Goal: Task Accomplishment & Management: Manage account settings

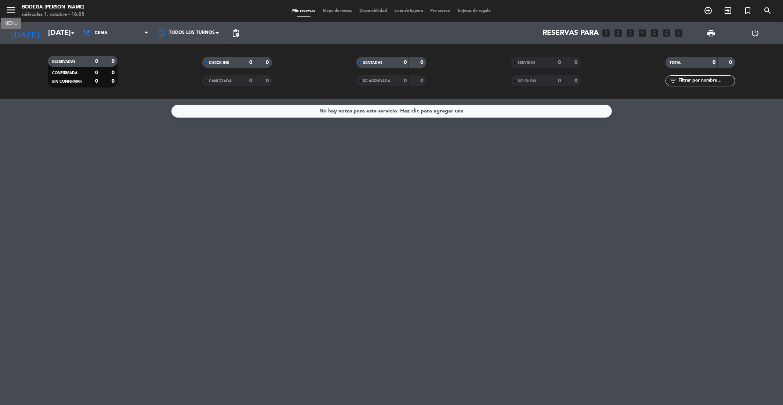
click at [14, 8] on icon "menu" at bounding box center [11, 9] width 11 height 11
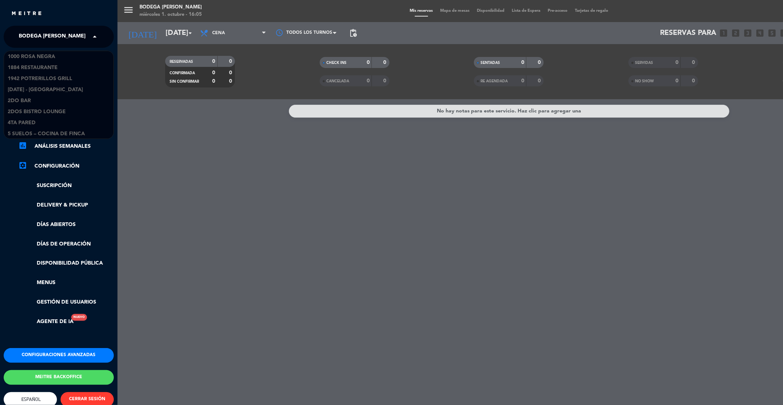
click at [44, 37] on span "Bodega [PERSON_NAME]" at bounding box center [52, 36] width 67 height 15
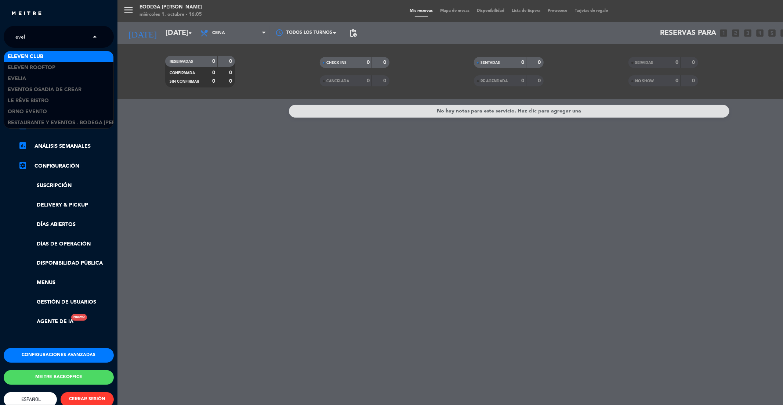
type input "eveli"
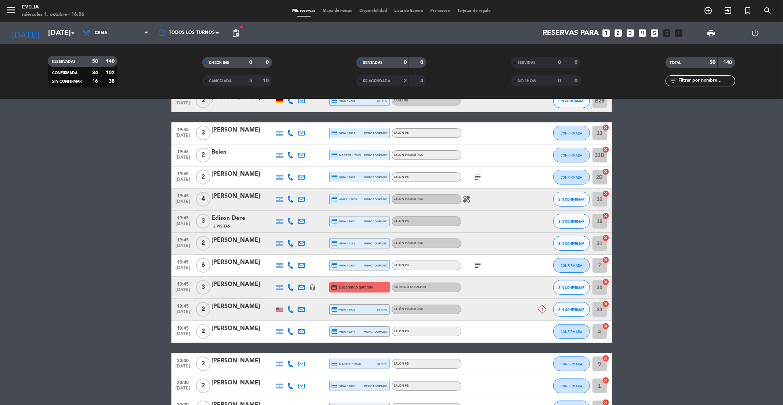
scroll to position [125, 0]
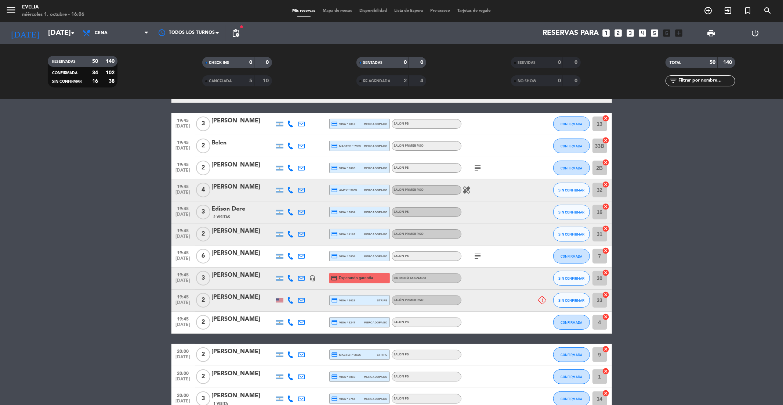
click at [182, 274] on span "19:45" at bounding box center [183, 274] width 18 height 8
click at [220, 299] on div "[PERSON_NAME]" at bounding box center [243, 297] width 62 height 10
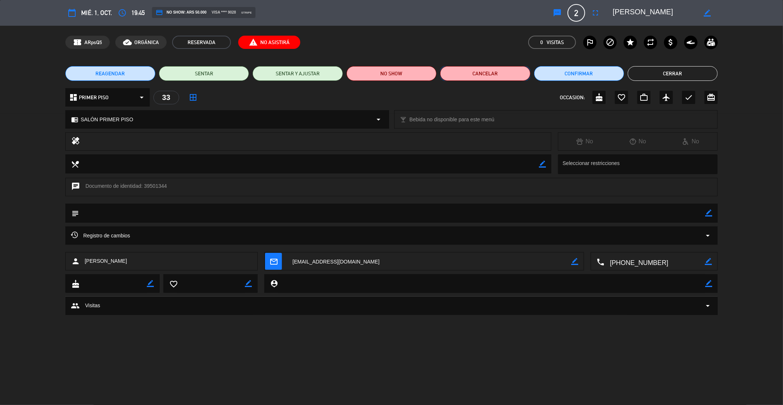
click at [492, 72] on button "Cancelar" at bounding box center [485, 73] width 90 height 15
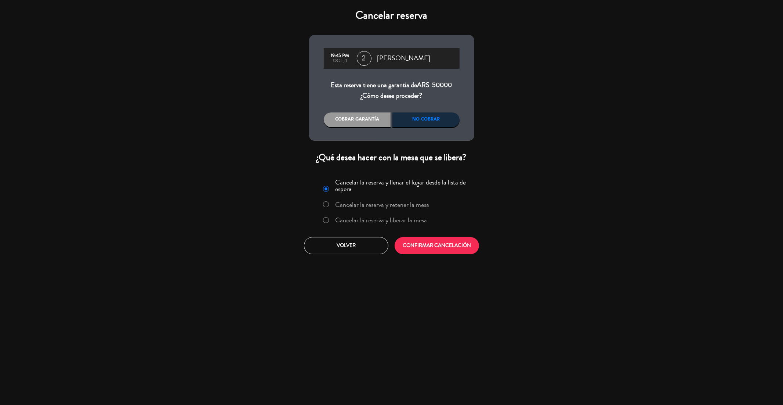
click at [374, 124] on div "Cobrar garantía" at bounding box center [357, 119] width 67 height 15
click at [390, 221] on label "Cancelar la reserva y liberar la mesa" at bounding box center [381, 220] width 92 height 7
click at [360, 246] on button "Volver" at bounding box center [346, 245] width 84 height 17
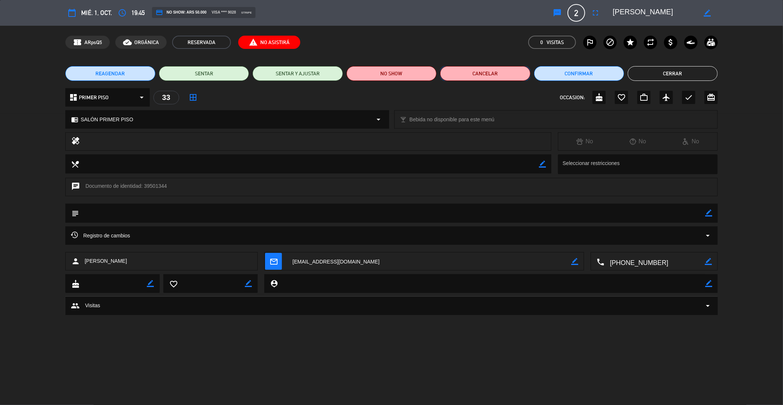
click at [506, 70] on button "Cancelar" at bounding box center [485, 73] width 90 height 15
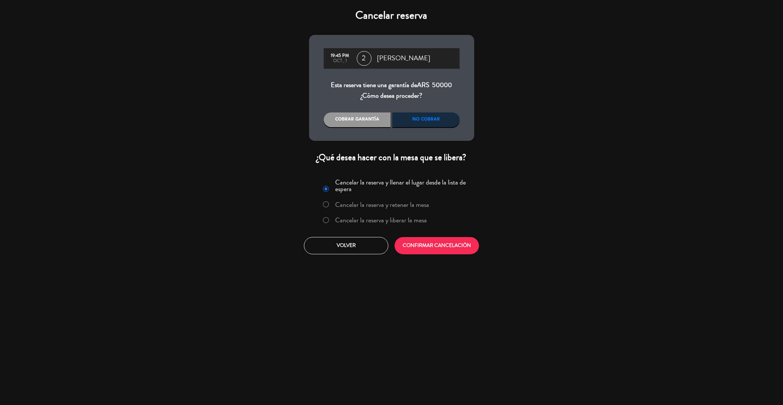
click at [370, 220] on label "Cancelar la reserva y liberar la mesa" at bounding box center [381, 220] width 92 height 7
click at [363, 123] on div "Cobrar garantía" at bounding box center [357, 119] width 67 height 15
click at [431, 246] on button "CONFIRMAR CANCELACIÓN" at bounding box center [437, 245] width 84 height 17
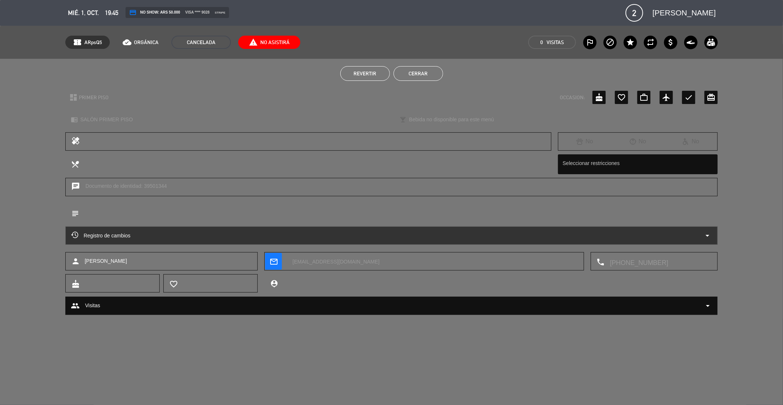
click at [418, 73] on button "Cerrar" at bounding box center [419, 73] width 50 height 15
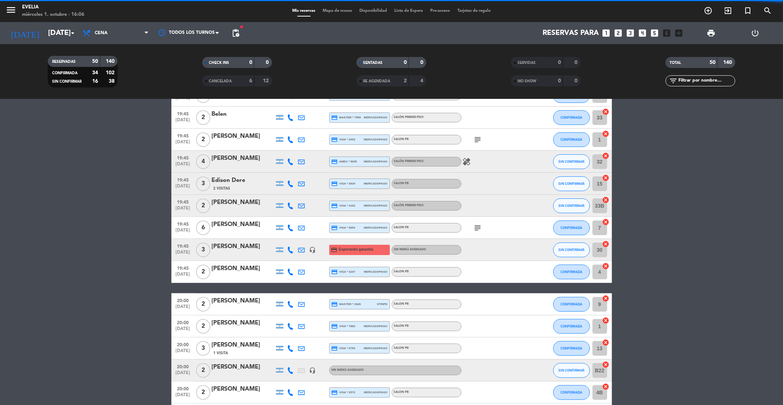
scroll to position [96, 0]
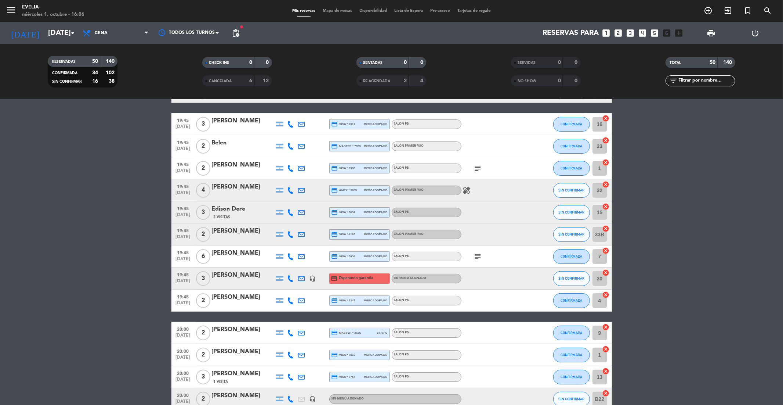
click at [249, 275] on div "[PERSON_NAME]" at bounding box center [243, 275] width 62 height 10
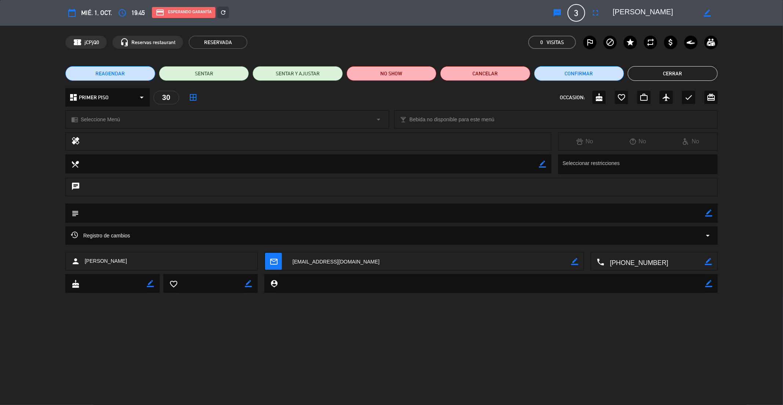
click at [140, 118] on div "chrome_reader_mode Seleccione Menú arrow_drop_down" at bounding box center [227, 120] width 323 height 18
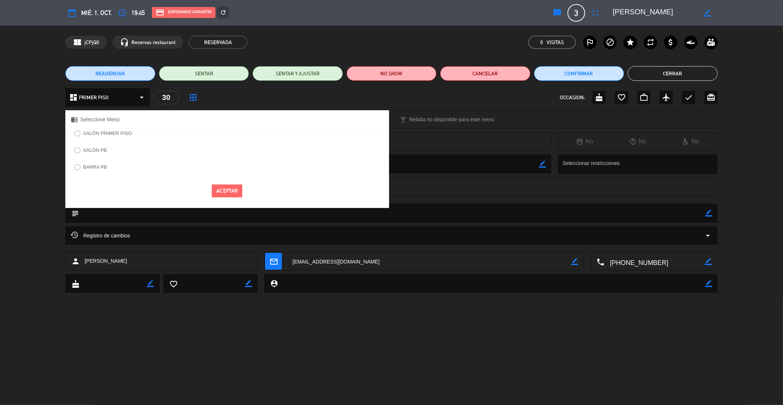
click at [107, 132] on label "SALÓN PRIMER PISO" at bounding box center [107, 133] width 49 height 5
click at [227, 189] on button "Aceptar" at bounding box center [227, 190] width 30 height 13
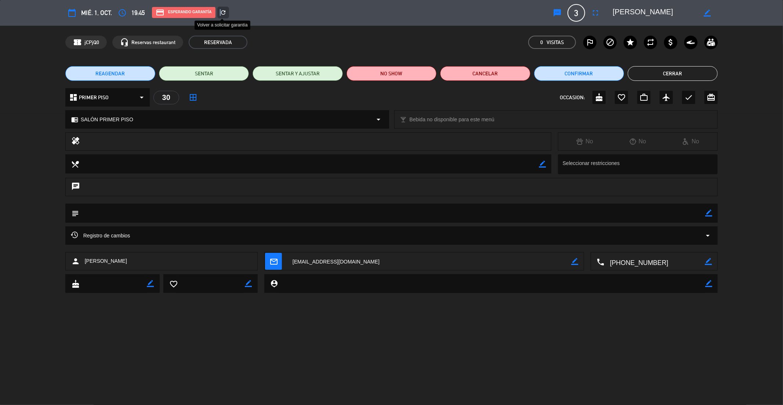
click at [221, 12] on icon "refresh" at bounding box center [223, 12] width 7 height 7
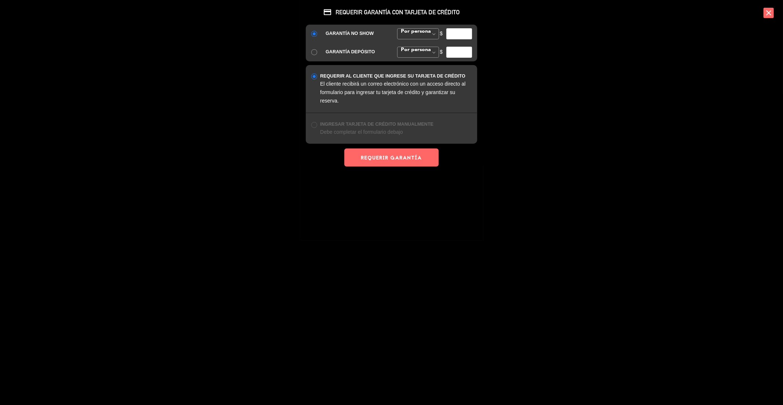
click at [463, 30] on input "number" at bounding box center [459, 33] width 26 height 11
type input "35000"
click at [370, 176] on div "credit_card REQUERIR GARANTÍA CON TARJETA DE CRÉDITO GARANTÍA NO SHOW Por perso…" at bounding box center [392, 120] width 184 height 240
click at [371, 170] on div "credit_card REQUERIR GARANTÍA CON TARJETA DE CRÉDITO GARANTÍA NO SHOW Por perso…" at bounding box center [392, 120] width 184 height 240
click at [376, 163] on button "REQUERIR GARANTÍA" at bounding box center [391, 157] width 94 height 18
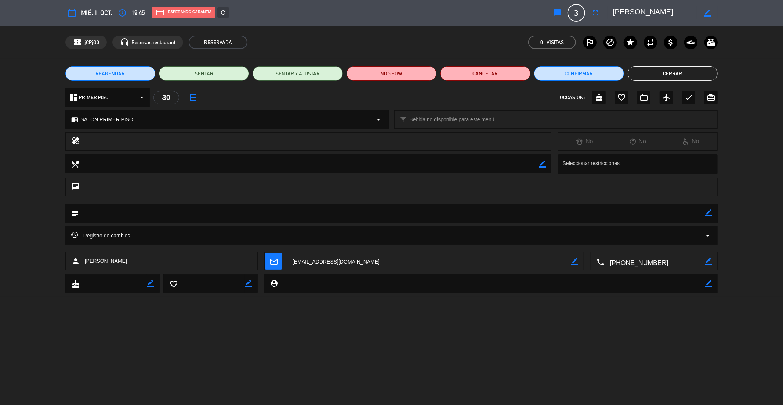
click at [712, 70] on button "Cerrar" at bounding box center [673, 73] width 90 height 15
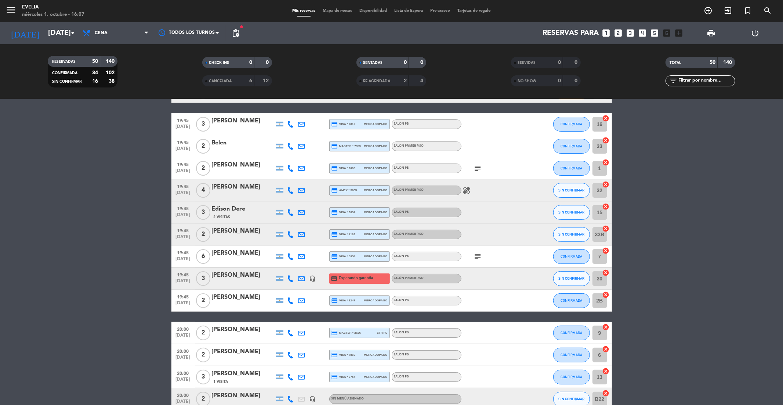
click at [316, 279] on div "headset_mic" at bounding box center [312, 278] width 11 height 22
click at [314, 278] on icon "headset_mic" at bounding box center [313, 278] width 7 height 7
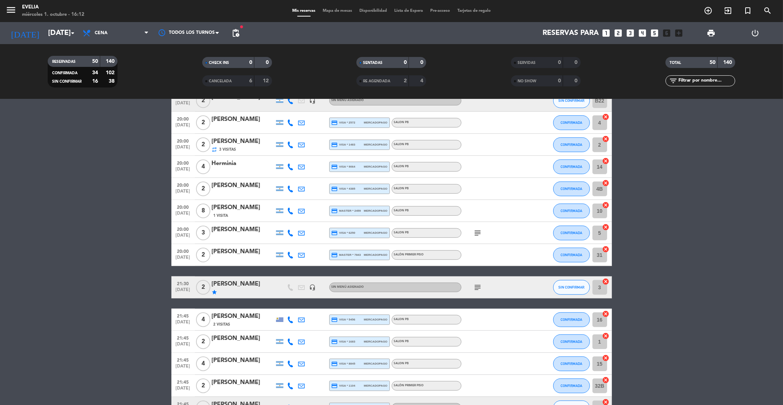
scroll to position [333, 0]
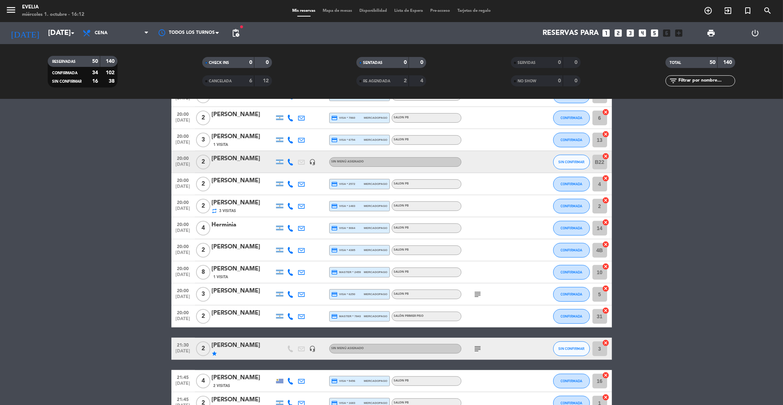
click at [222, 158] on div "[PERSON_NAME]" at bounding box center [243, 159] width 62 height 10
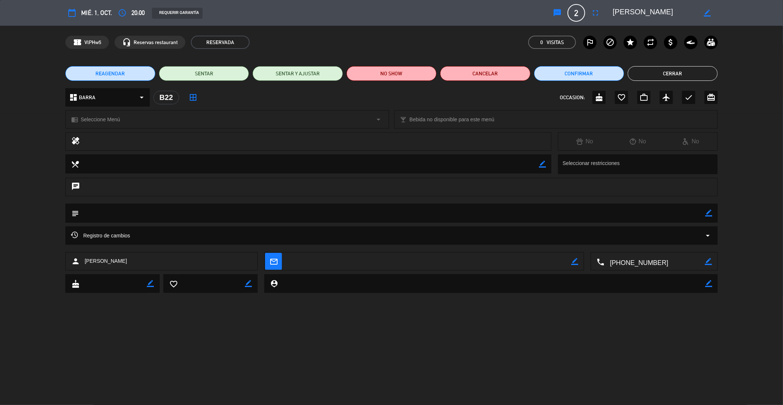
click at [129, 119] on div "chrome_reader_mode Seleccione Menú arrow_drop_down" at bounding box center [227, 120] width 323 height 18
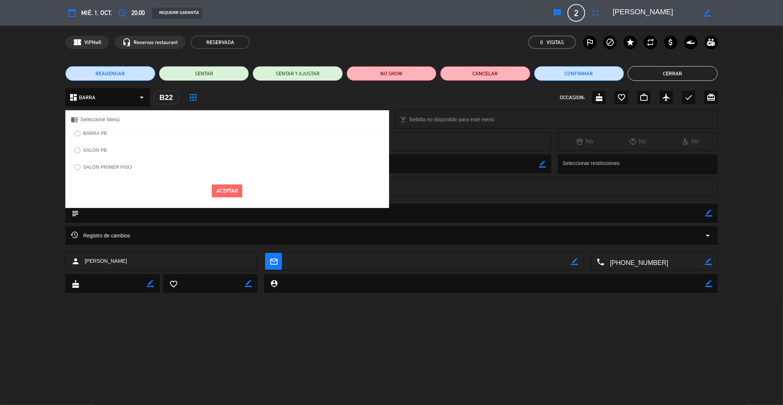
click at [97, 131] on label "BARRA PB" at bounding box center [95, 133] width 24 height 5
click at [228, 188] on button "Aceptar" at bounding box center [227, 190] width 30 height 13
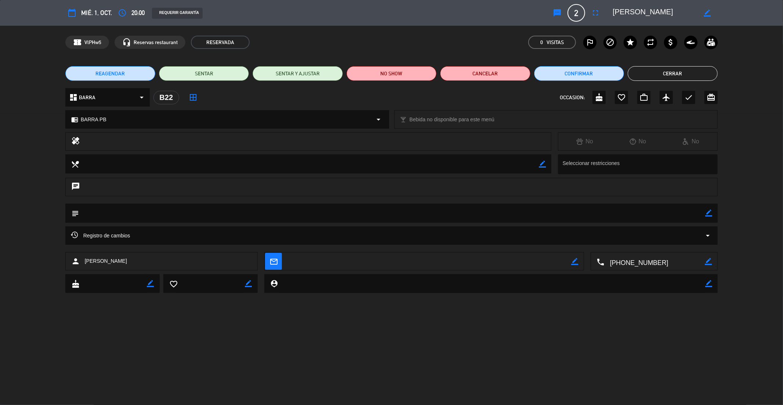
click at [643, 75] on button "Cerrar" at bounding box center [673, 73] width 90 height 15
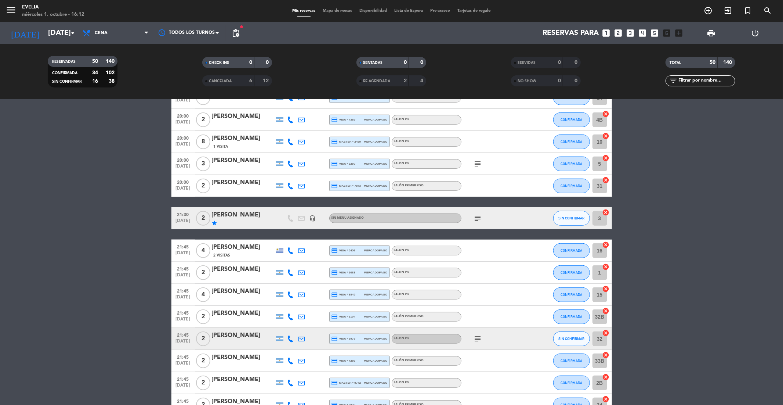
scroll to position [465, 0]
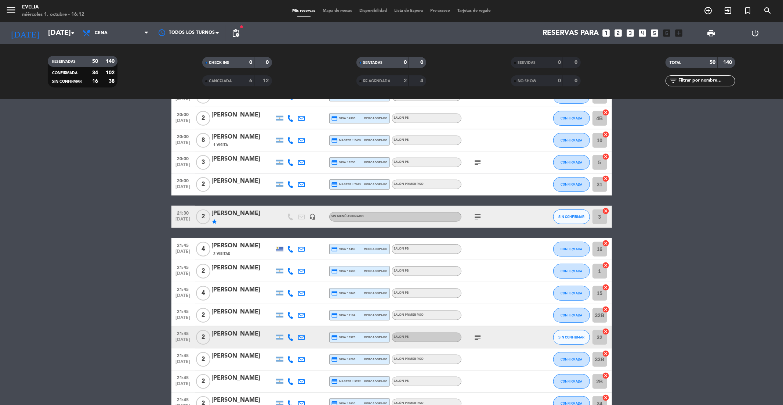
click at [242, 213] on div "[PERSON_NAME]" at bounding box center [243, 214] width 62 height 10
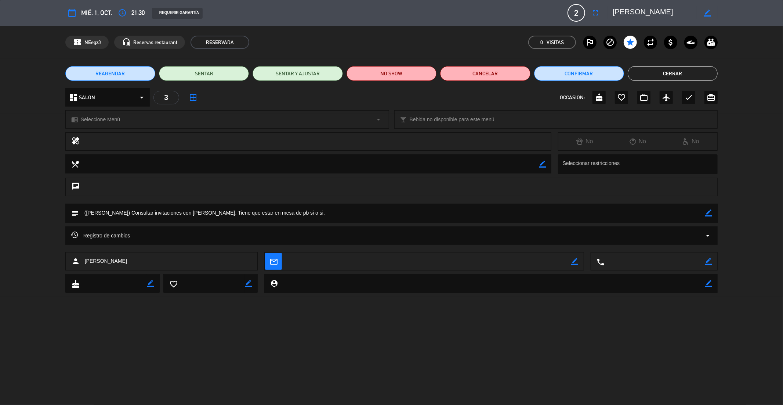
click at [148, 126] on div "chrome_reader_mode Seleccione Menú arrow_drop_down" at bounding box center [227, 120] width 323 height 18
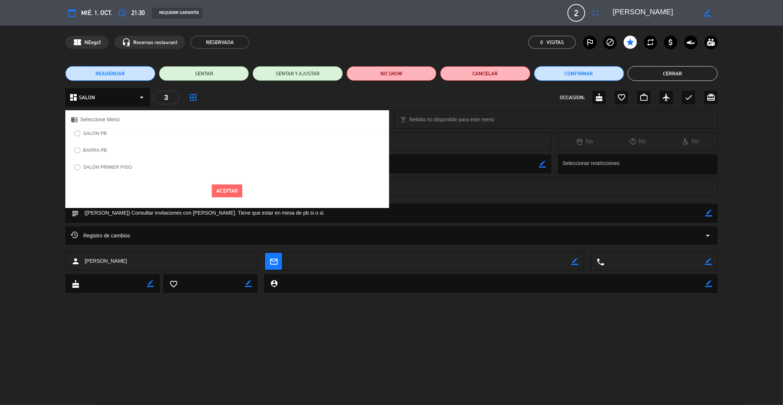
click at [114, 134] on div "SALON PB" at bounding box center [227, 136] width 324 height 14
click at [106, 134] on label "SALON PB" at bounding box center [95, 133] width 24 height 5
click at [224, 195] on button "Aceptar" at bounding box center [227, 190] width 30 height 13
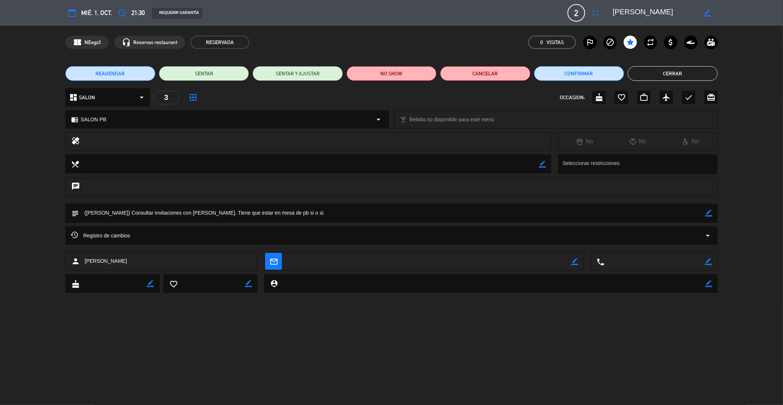
click at [651, 74] on button "Cerrar" at bounding box center [673, 73] width 90 height 15
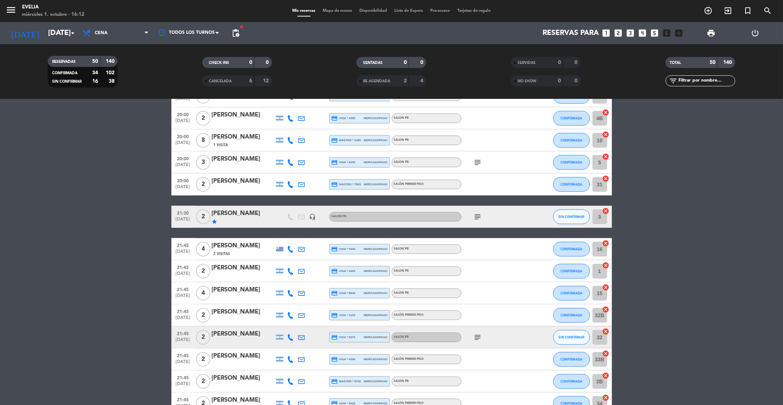
click at [236, 246] on div "[PERSON_NAME]" at bounding box center [243, 246] width 62 height 10
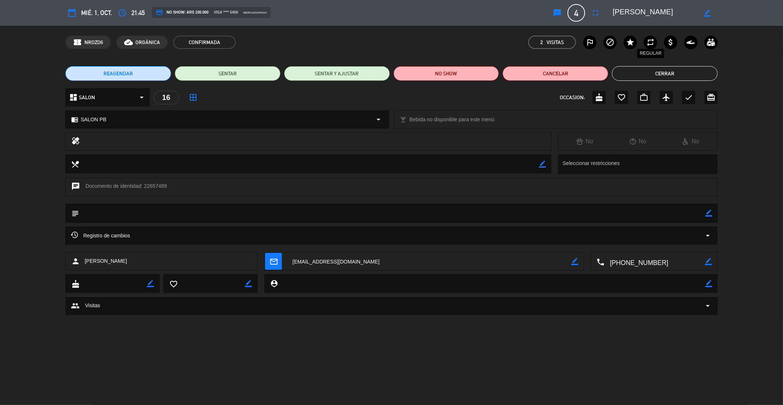
click at [652, 44] on icon "repeat" at bounding box center [650, 42] width 9 height 9
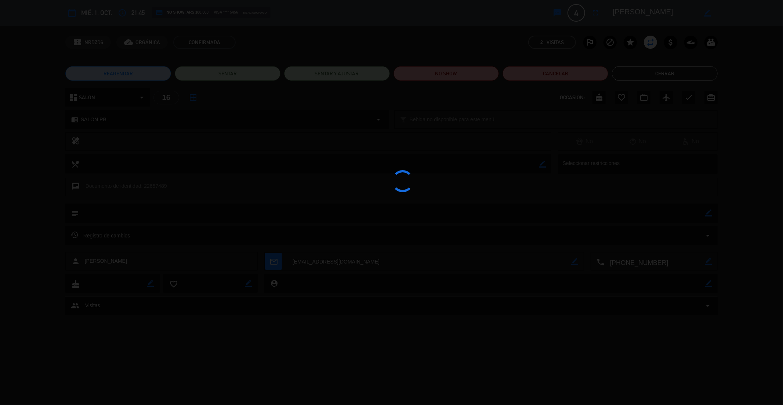
click at [651, 75] on div at bounding box center [391, 202] width 783 height 405
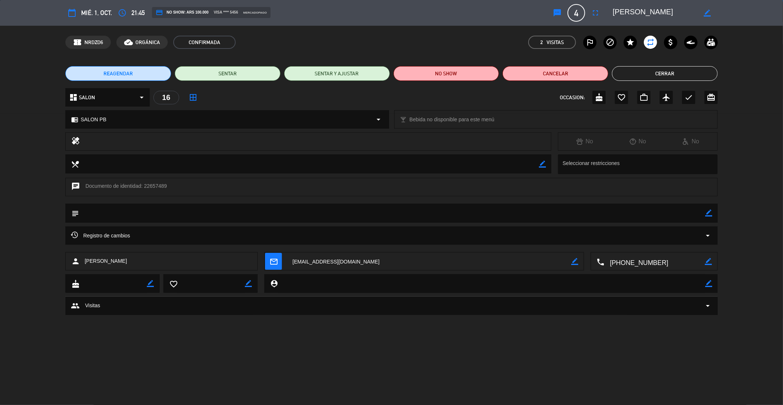
click at [651, 72] on edit-booking-info-modal "calendar_today mié. 1, oct. access_time 21:45 credit_card NO SHOW: ARS 100.000 …" at bounding box center [391, 202] width 783 height 405
click at [650, 73] on button "Cerrar" at bounding box center [665, 73] width 106 height 15
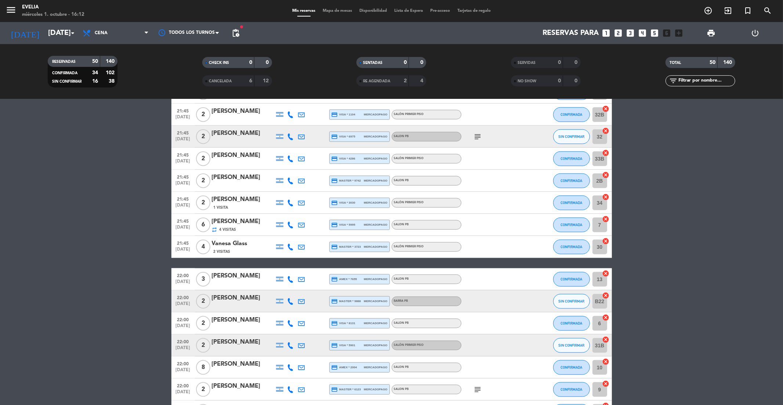
scroll to position [666, 0]
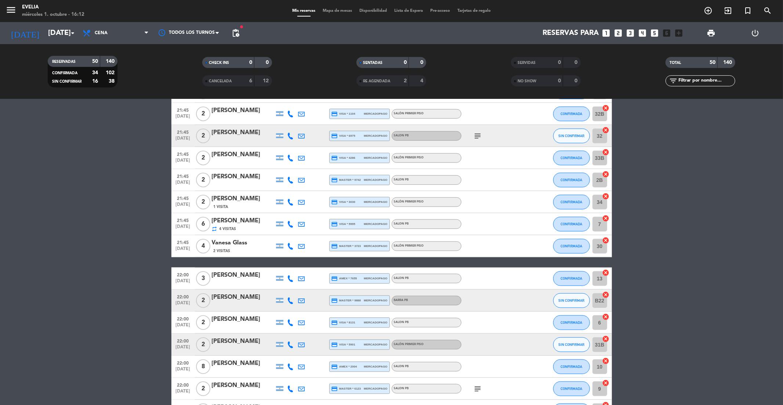
click at [240, 240] on div "Vanesa Glass" at bounding box center [243, 243] width 62 height 10
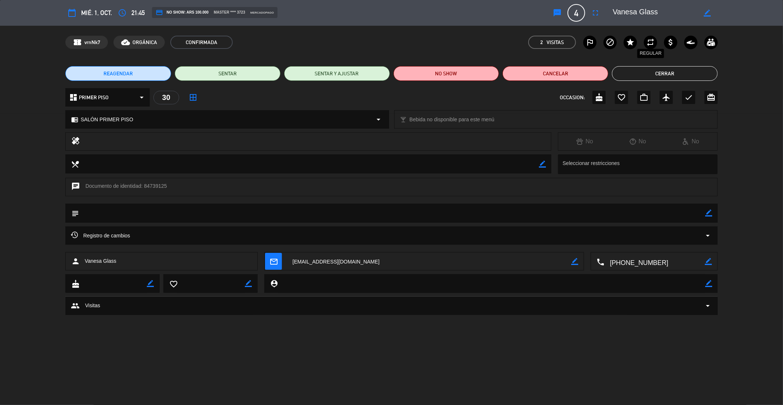
click at [650, 44] on icon "repeat" at bounding box center [650, 42] width 9 height 9
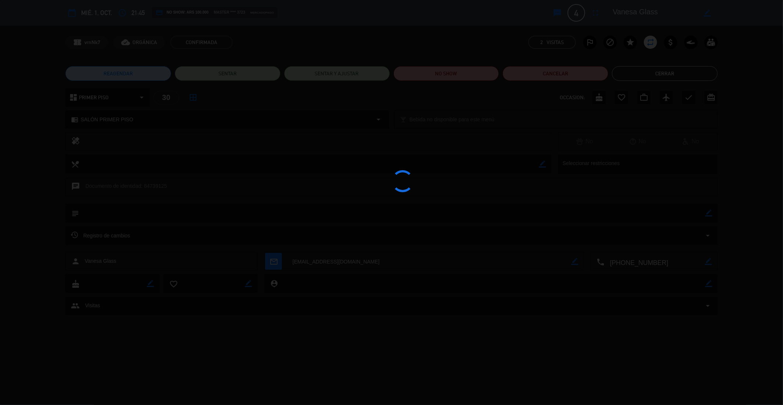
click at [631, 84] on div at bounding box center [391, 202] width 783 height 405
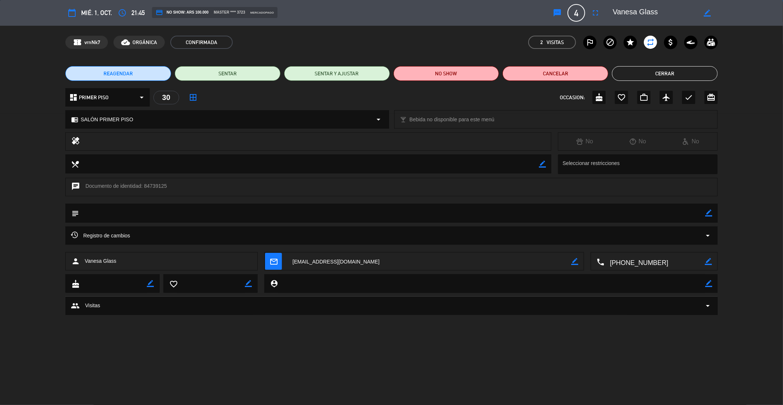
click at [633, 73] on button "Cerrar" at bounding box center [665, 73] width 106 height 15
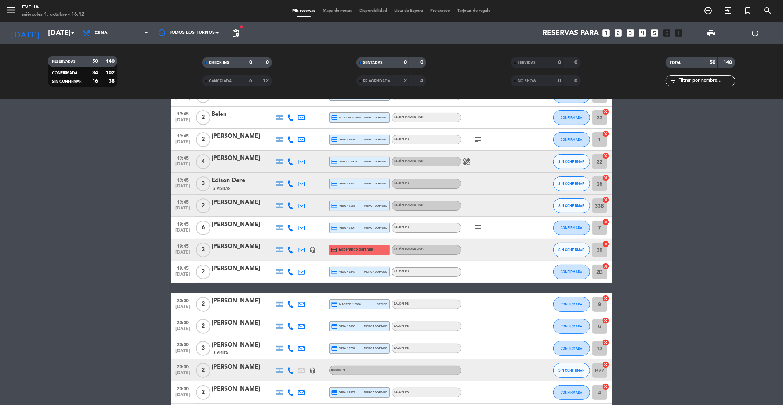
scroll to position [108, 0]
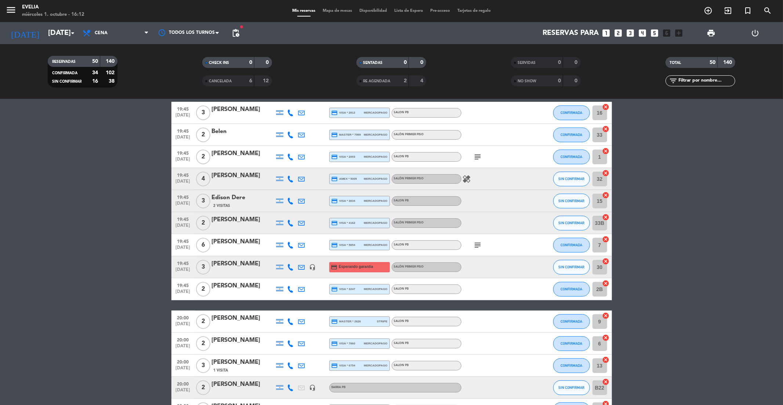
click at [234, 202] on div "2 Visitas" at bounding box center [243, 205] width 62 height 6
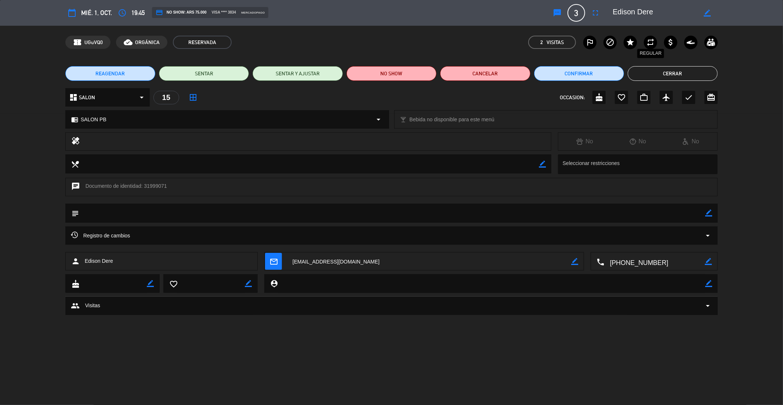
click at [650, 43] on icon "repeat" at bounding box center [650, 42] width 9 height 9
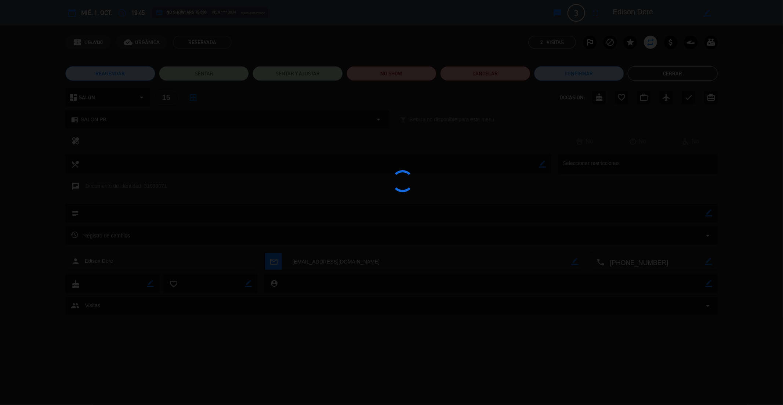
click at [651, 78] on div at bounding box center [391, 202] width 783 height 405
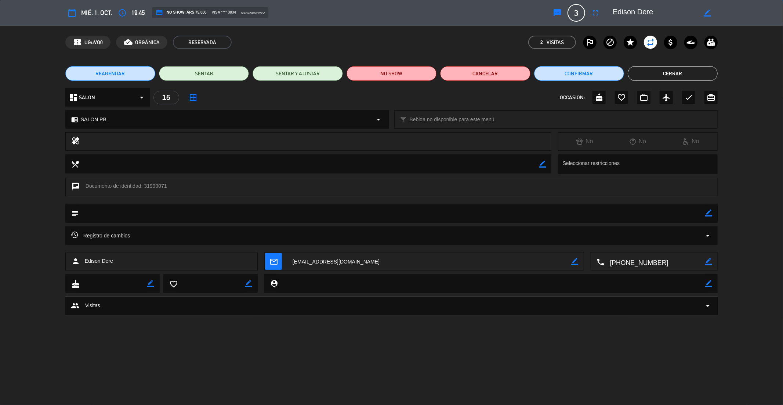
click at [651, 75] on button "Cerrar" at bounding box center [673, 73] width 90 height 15
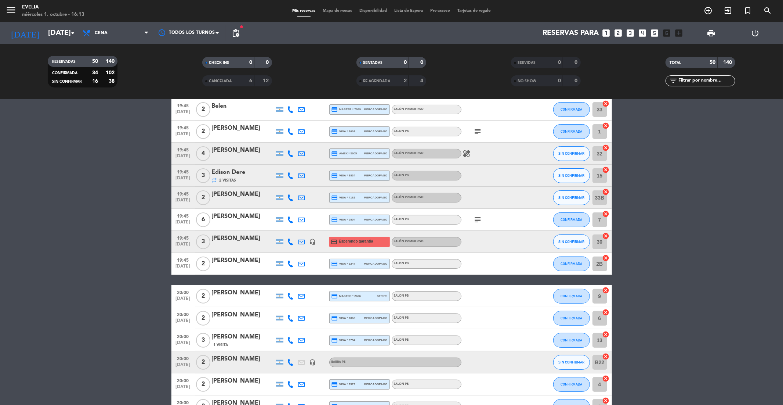
scroll to position [136, 0]
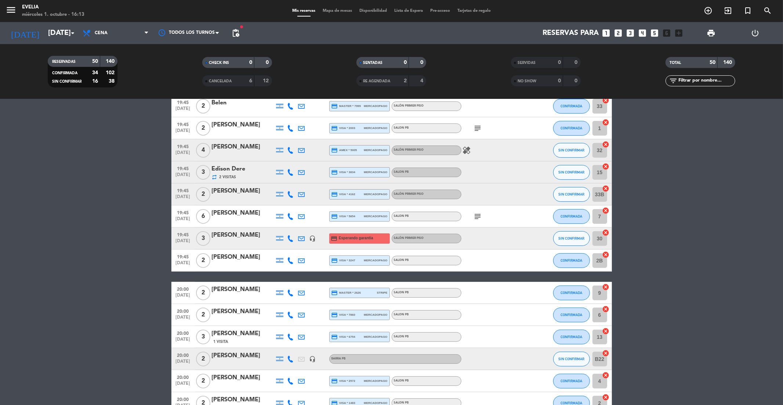
click at [180, 360] on span "[DATE]" at bounding box center [183, 363] width 18 height 8
click at [181, 359] on span "[DATE]" at bounding box center [183, 363] width 18 height 8
click at [79, 56] on div "RESERVADAS 50 140" at bounding box center [83, 61] width 70 height 11
click at [70, 29] on icon "arrow_drop_down" at bounding box center [72, 33] width 9 height 9
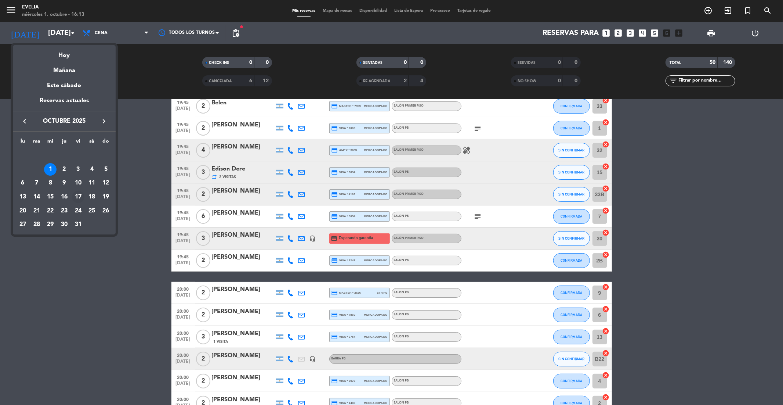
click at [77, 195] on div "17" at bounding box center [78, 197] width 12 height 12
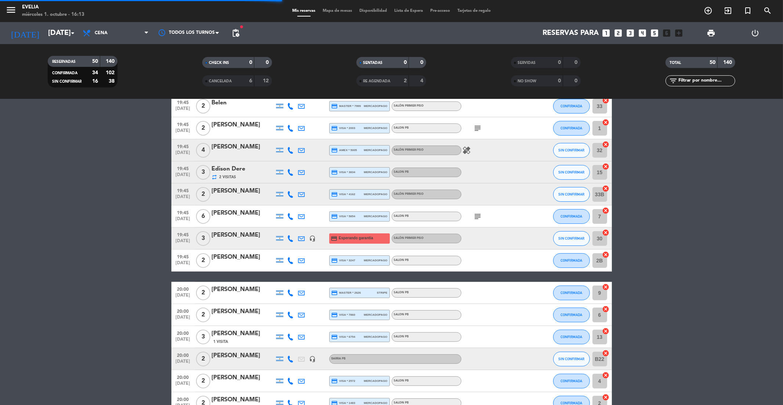
scroll to position [82, 0]
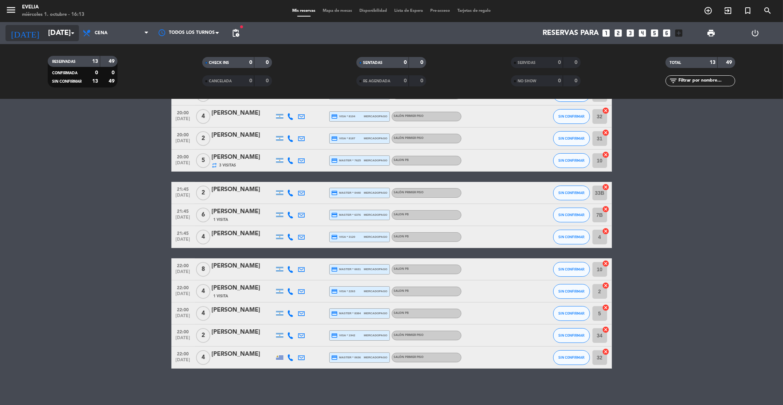
click at [52, 39] on input "[DATE]" at bounding box center [90, 33] width 93 height 16
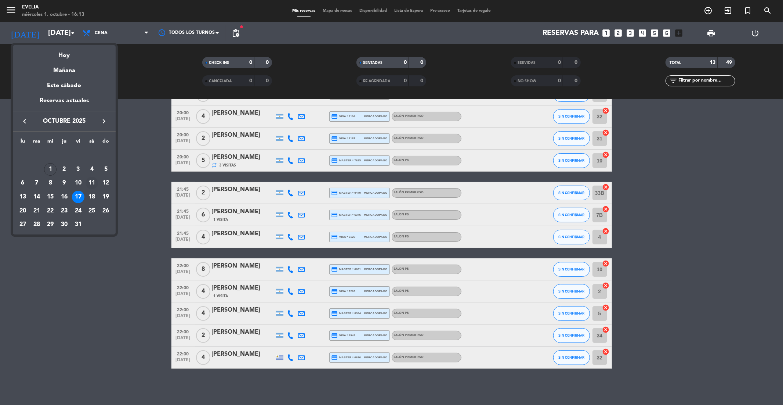
click at [90, 182] on div "11" at bounding box center [92, 183] width 12 height 12
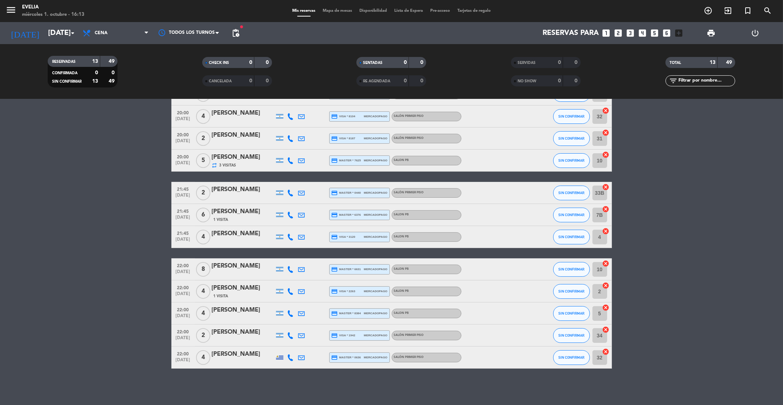
type input "[DATE]"
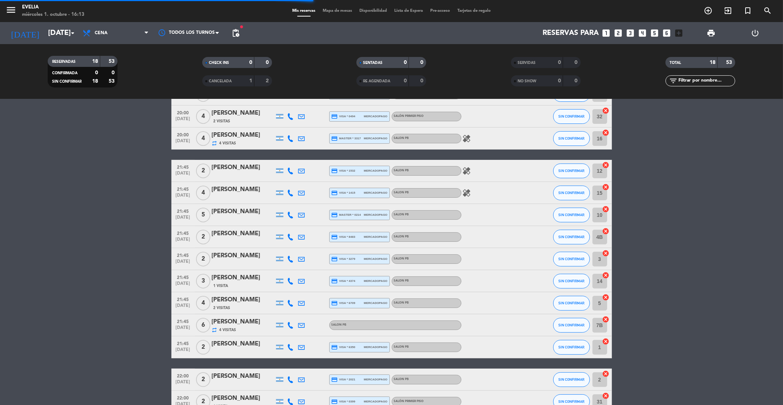
scroll to position [136, 0]
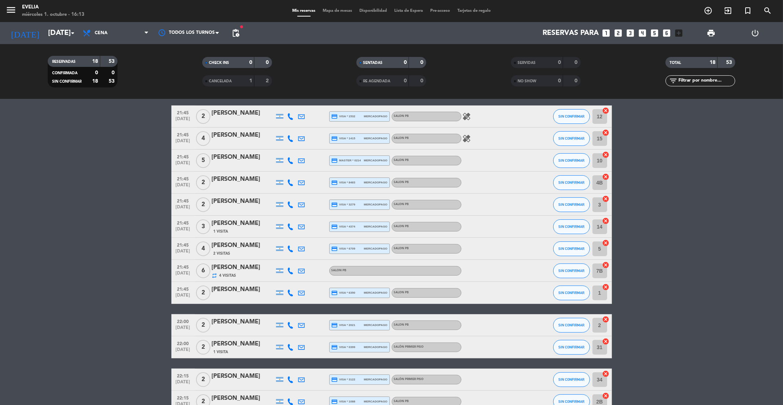
click at [229, 248] on div "[PERSON_NAME]" at bounding box center [243, 245] width 62 height 10
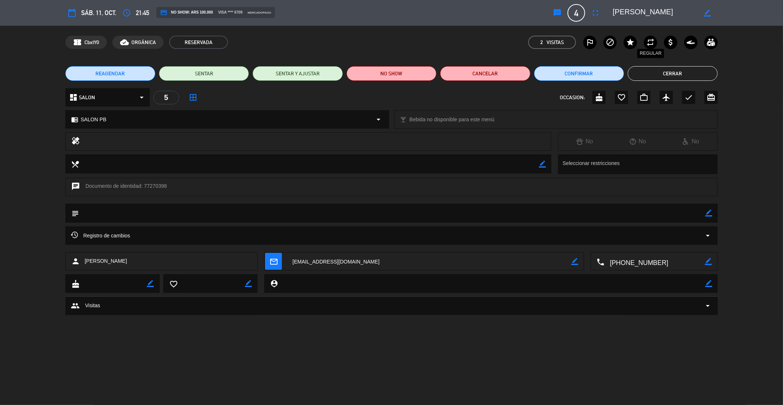
click at [650, 40] on icon "repeat" at bounding box center [650, 42] width 9 height 9
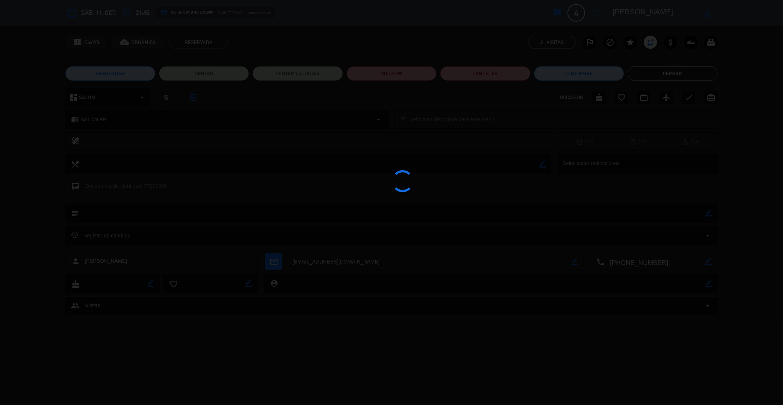
click at [654, 77] on div at bounding box center [391, 202] width 783 height 405
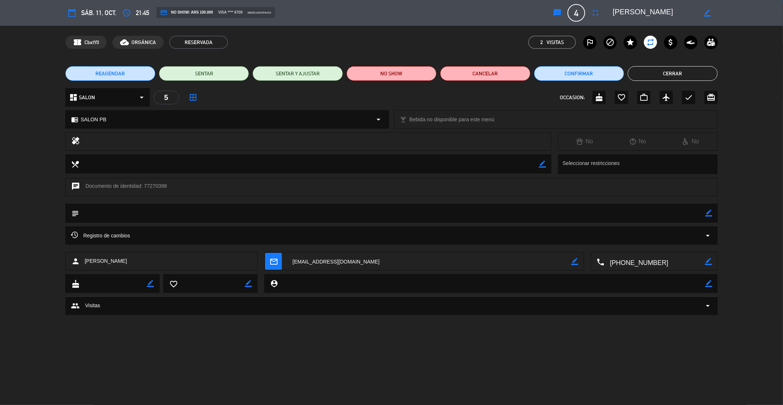
click at [654, 75] on button "Cerrar" at bounding box center [673, 73] width 90 height 15
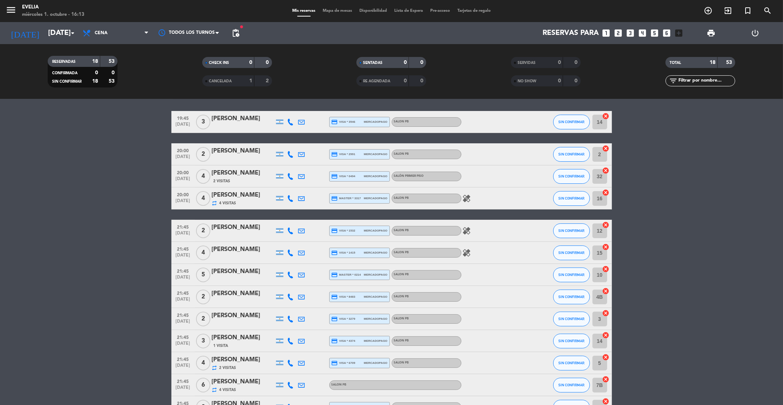
scroll to position [21, 0]
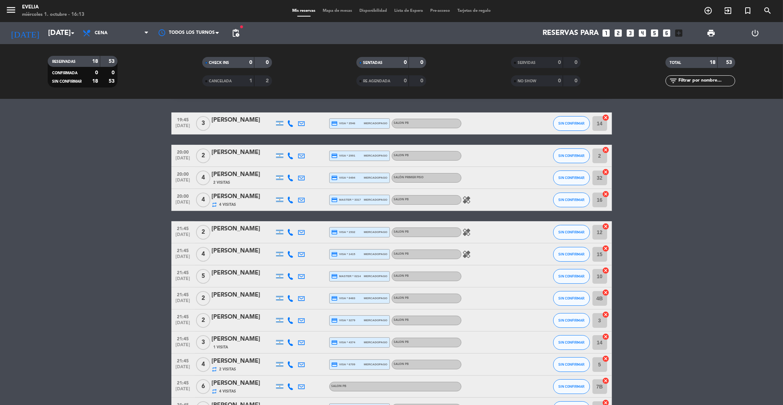
click at [245, 173] on div "[PERSON_NAME]" at bounding box center [243, 175] width 62 height 10
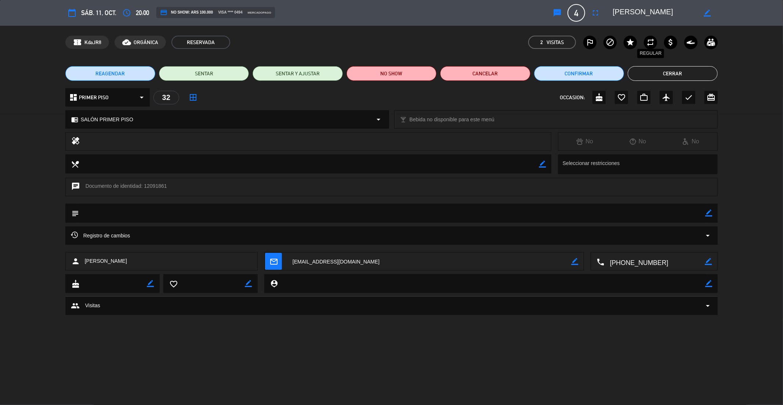
click at [653, 44] on icon "repeat" at bounding box center [650, 42] width 9 height 9
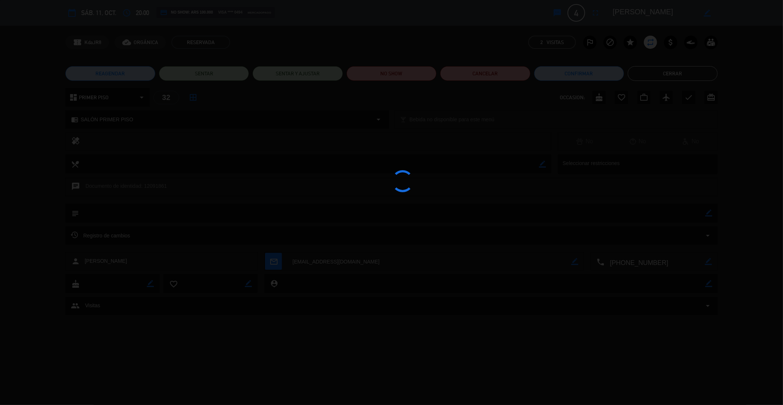
click at [655, 71] on div at bounding box center [391, 202] width 783 height 405
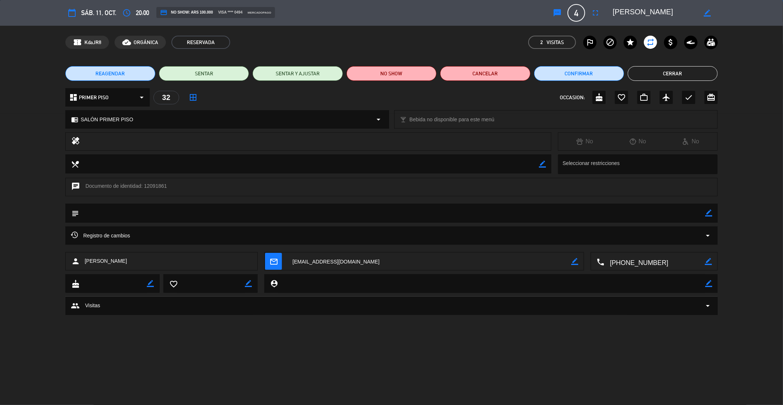
click at [657, 70] on button "Cerrar" at bounding box center [673, 73] width 90 height 15
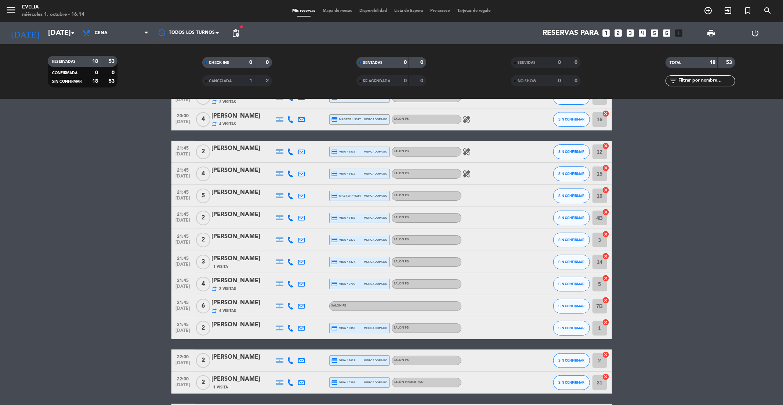
scroll to position [100, 0]
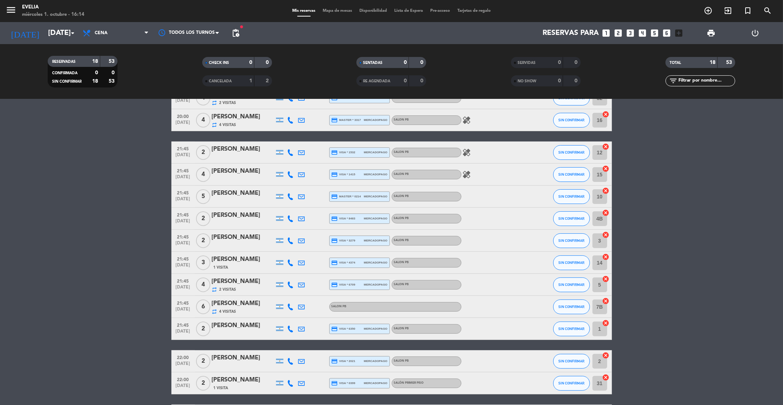
click at [244, 304] on div "[PERSON_NAME]" at bounding box center [243, 304] width 62 height 10
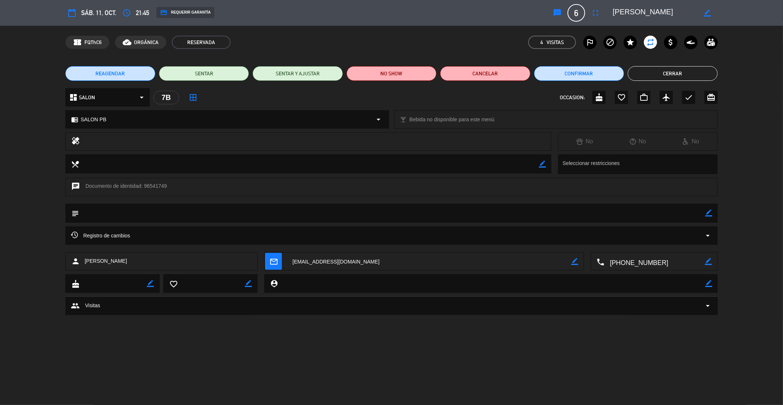
click at [205, 18] on div "credit_card REQUERIR GARANTÍA" at bounding box center [185, 12] width 58 height 11
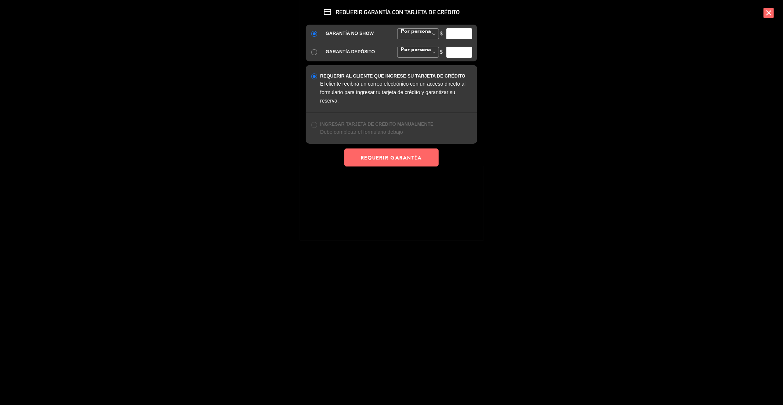
click at [459, 33] on input "number" at bounding box center [459, 33] width 26 height 11
type input "25000"
click at [414, 162] on button "REQUERIR GARANTÍA" at bounding box center [391, 157] width 94 height 18
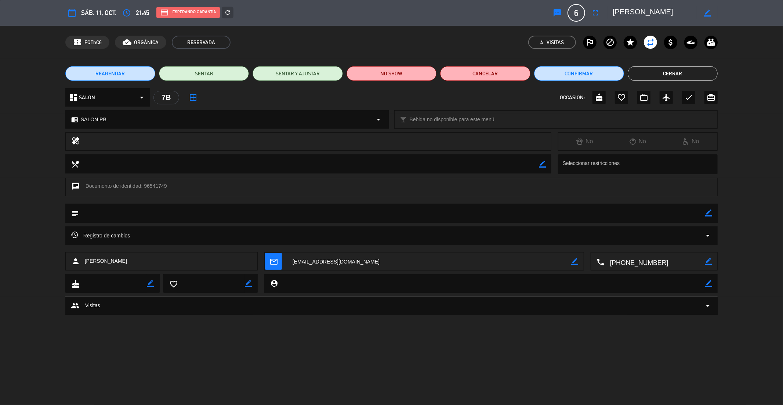
click at [701, 74] on button "Cerrar" at bounding box center [673, 73] width 90 height 15
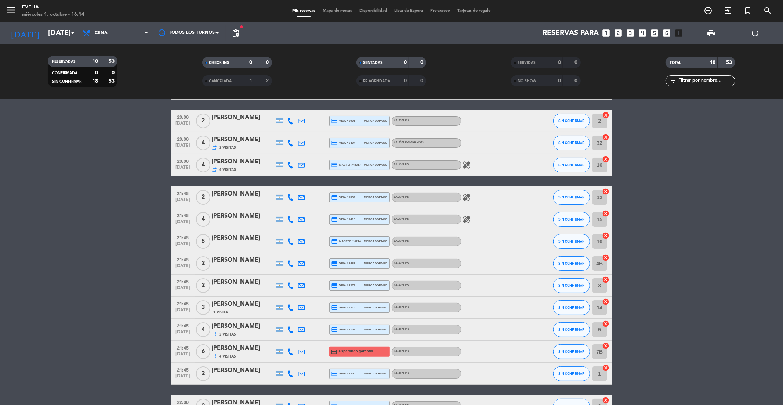
scroll to position [0, 0]
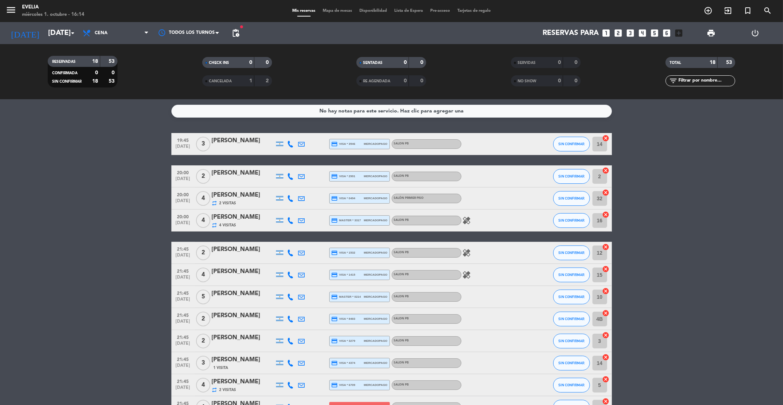
click at [242, 33] on span "pending_actions" at bounding box center [235, 33] width 15 height 15
click at [238, 33] on span "pending_actions" at bounding box center [235, 33] width 9 height 9
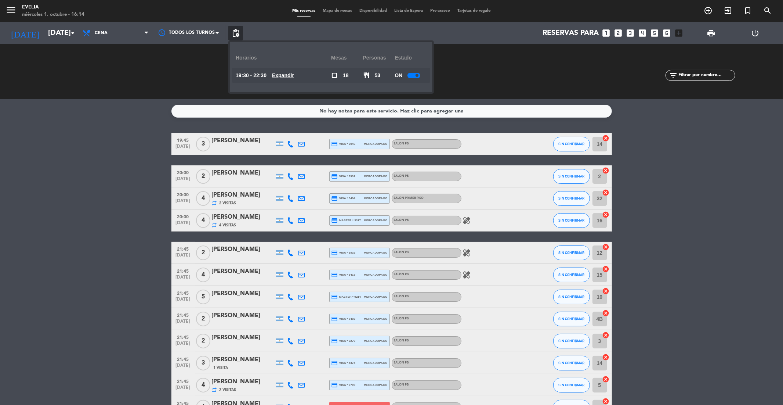
click at [292, 75] on u "Expandir" at bounding box center [283, 75] width 22 height 6
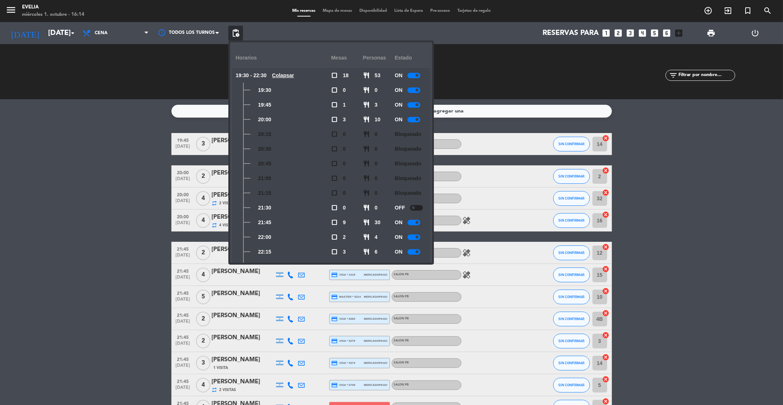
click at [124, 205] on bookings-row "19:45 [DATE] 3 [PERSON_NAME] credit_card visa * 3546 mercadopago SALON PB SIN C…" at bounding box center [391, 352] width 783 height 438
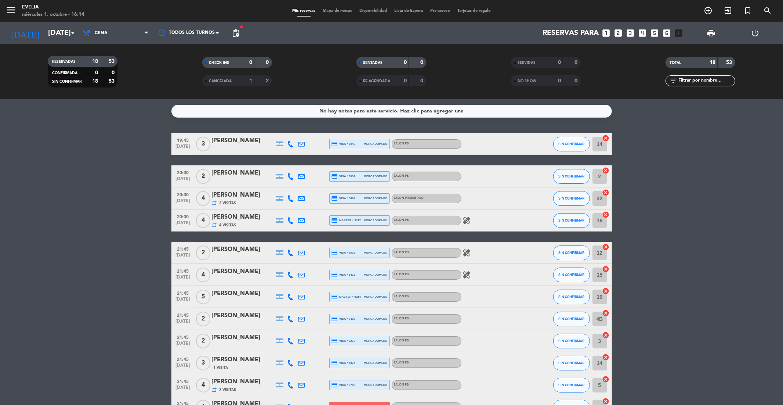
click at [332, 11] on span "Mapa de mesas" at bounding box center [337, 11] width 37 height 4
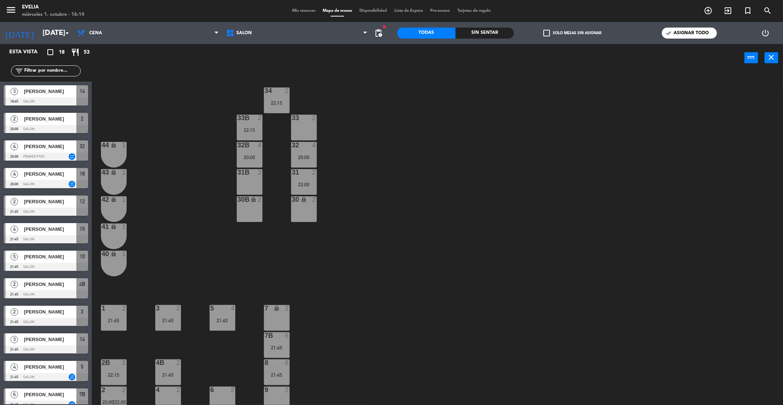
click at [44, 74] on input "text" at bounding box center [51, 71] width 57 height 8
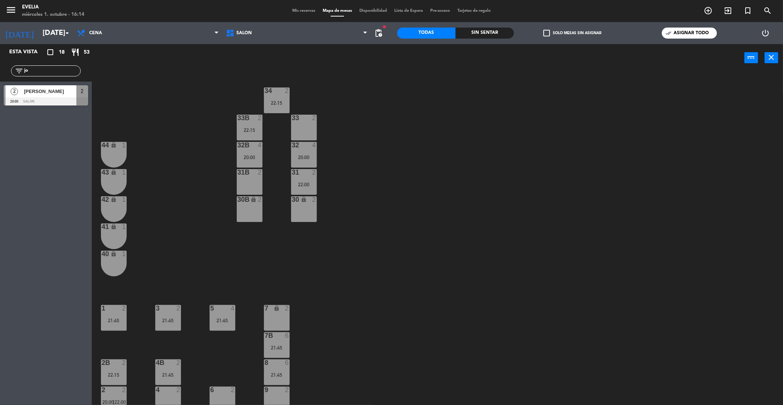
type input "j"
type input "p"
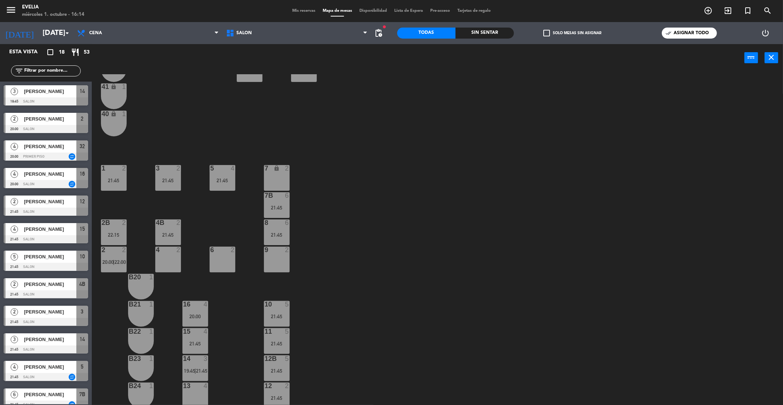
scroll to position [142, 0]
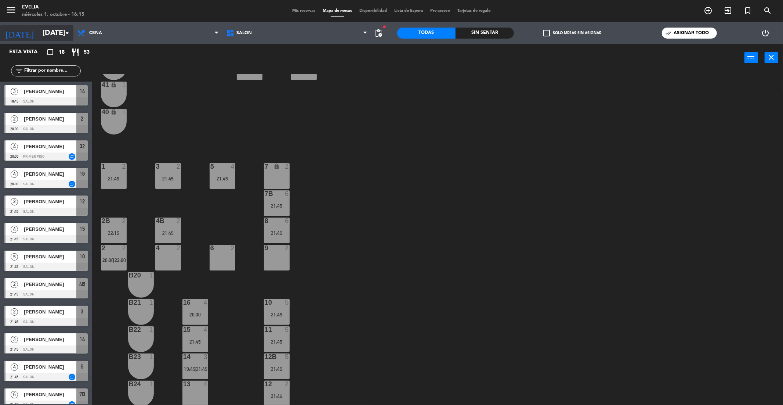
click at [57, 34] on input "[DATE]" at bounding box center [85, 33] width 93 height 16
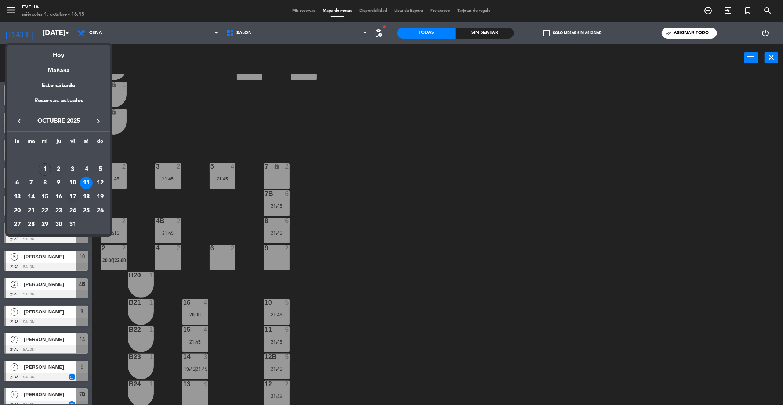
click at [70, 200] on div "17" at bounding box center [72, 197] width 12 height 12
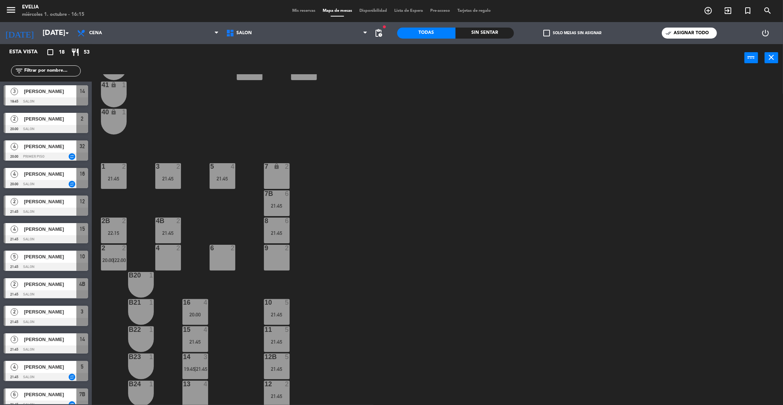
type input "[DATE]"
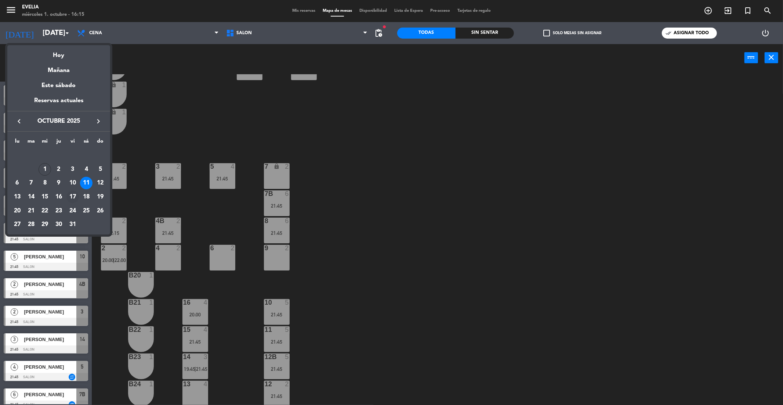
scroll to position [0, 0]
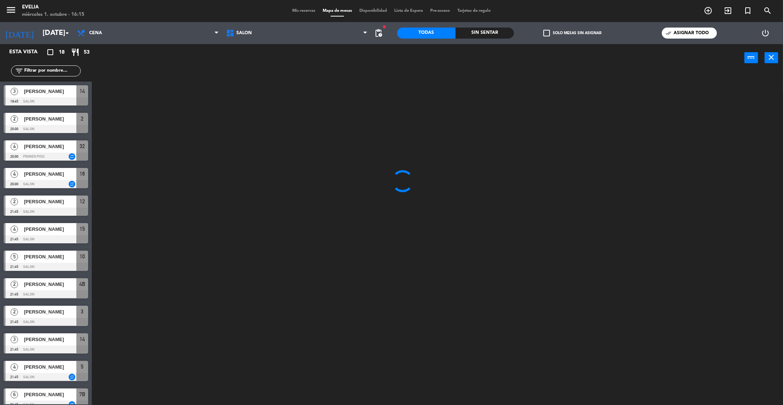
click at [54, 70] on input "text" at bounding box center [51, 71] width 57 height 8
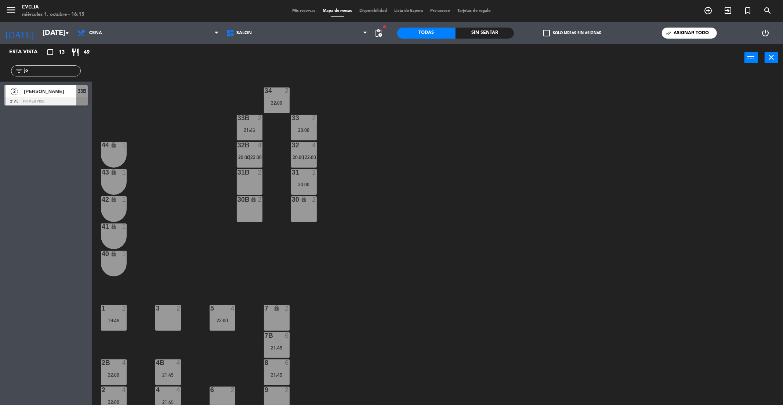
type input "jo"
click at [48, 96] on div "[PERSON_NAME]" at bounding box center [49, 91] width 53 height 12
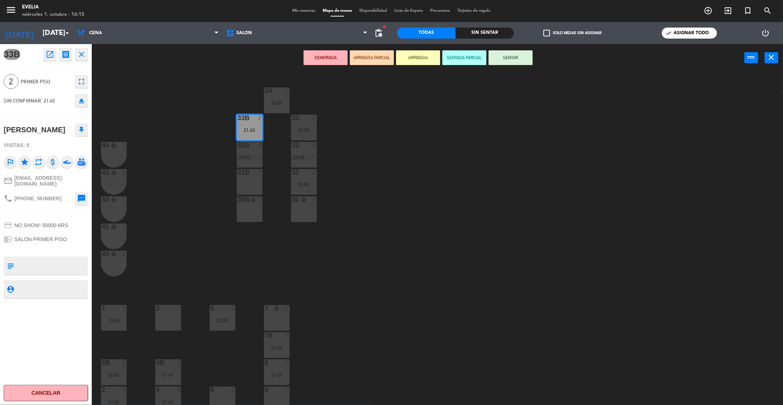
scroll to position [10, 0]
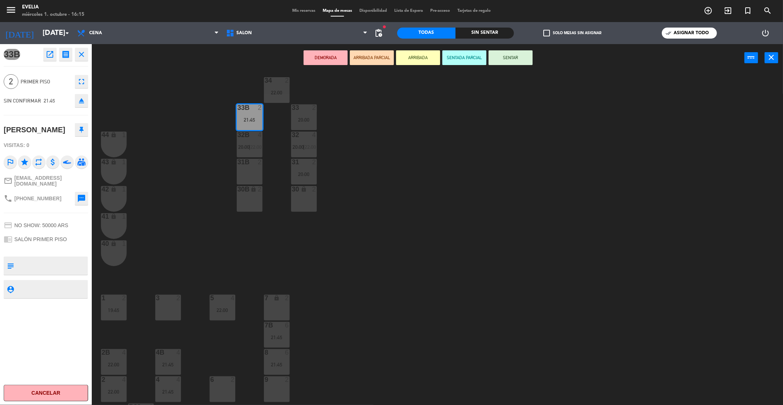
click at [84, 54] on icon "close" at bounding box center [81, 54] width 9 height 9
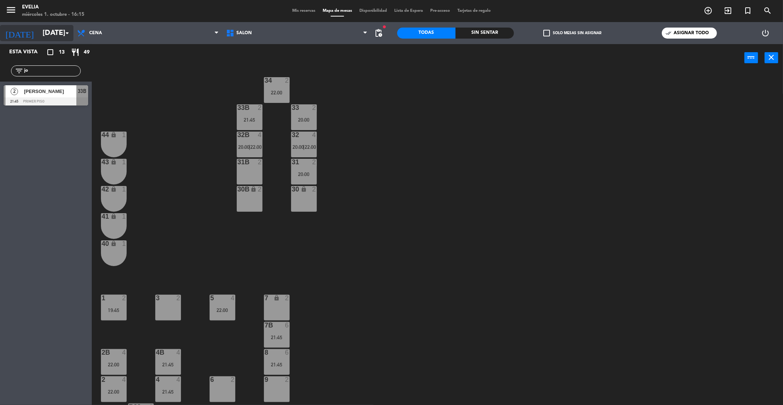
click at [66, 25] on input "[DATE]" at bounding box center [85, 33] width 93 height 16
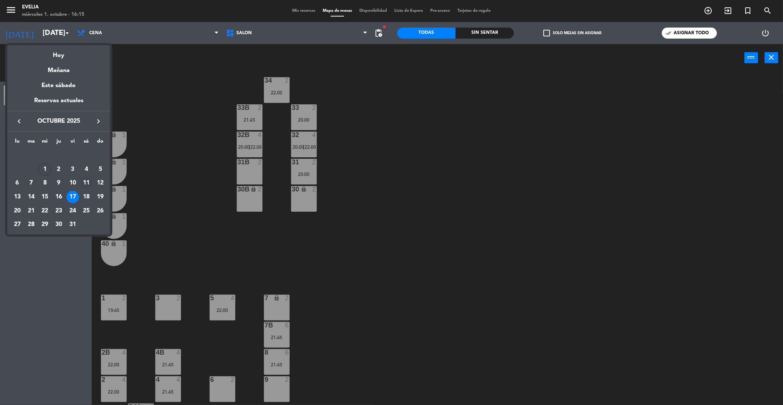
click at [87, 180] on div "11" at bounding box center [86, 183] width 12 height 12
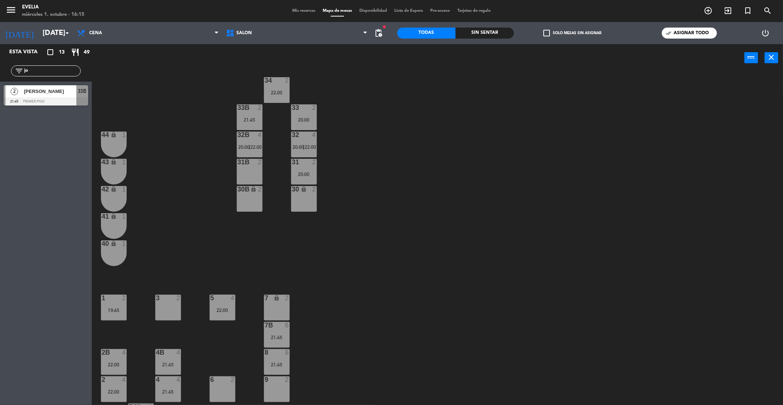
type input "[DATE]"
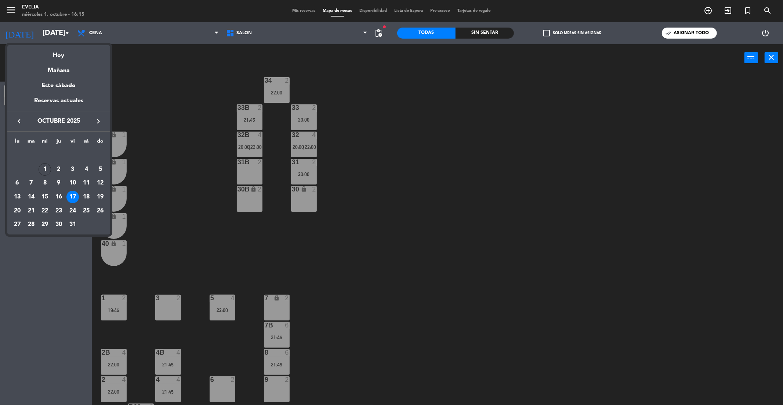
scroll to position [0, 0]
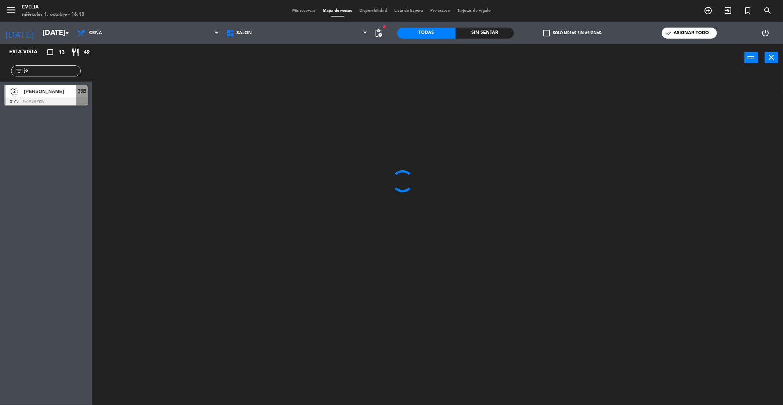
click at [39, 68] on input "jo" at bounding box center [51, 71] width 57 height 8
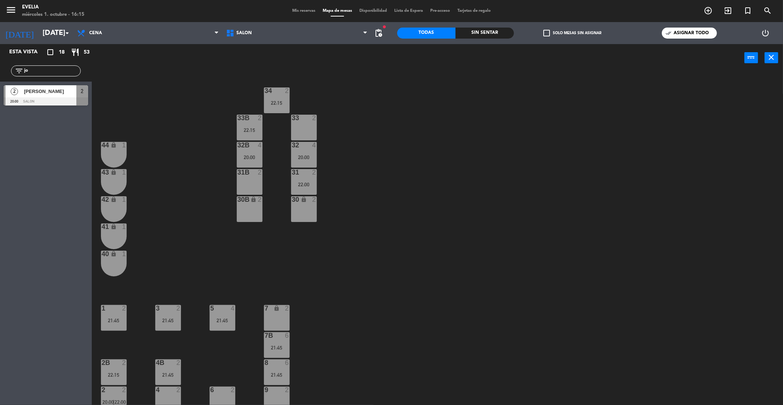
click at [39, 68] on input "jo" at bounding box center [51, 71] width 57 height 8
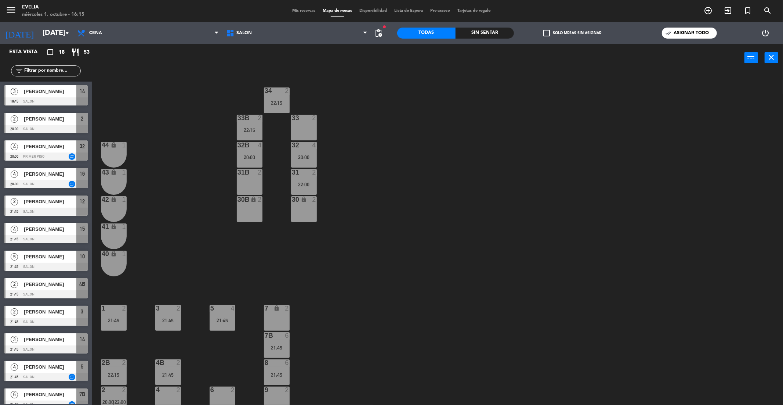
click at [376, 36] on span "pending_actions" at bounding box center [379, 33] width 9 height 9
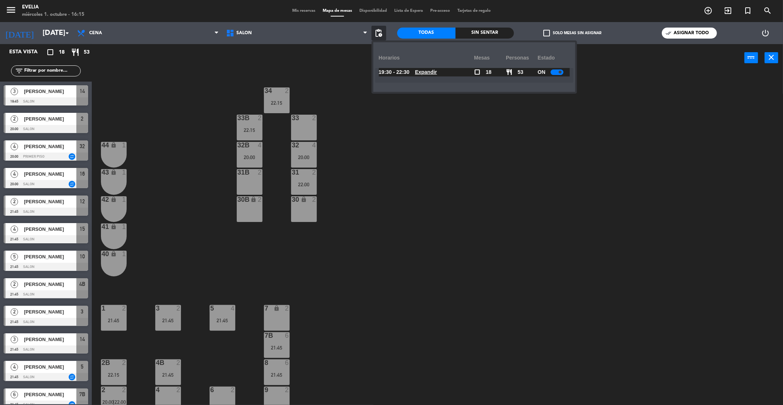
click at [433, 70] on u "Expandir" at bounding box center [426, 72] width 22 height 6
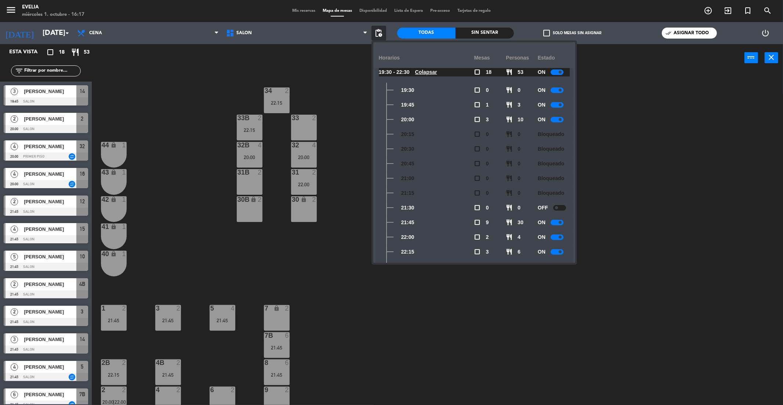
click at [11, 10] on icon "menu" at bounding box center [11, 9] width 11 height 11
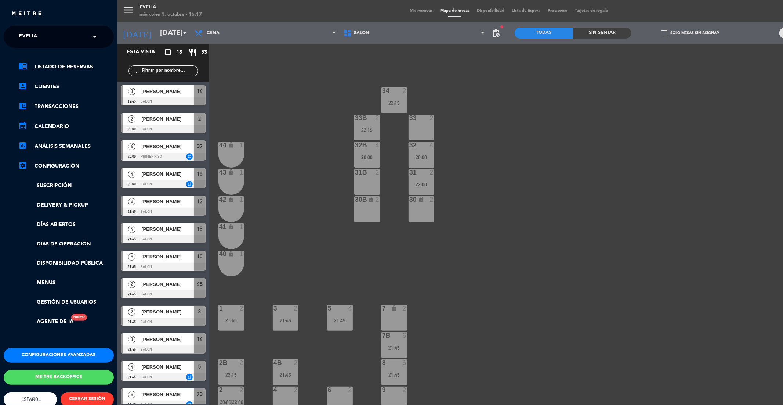
click at [35, 35] on span "Evelia" at bounding box center [28, 36] width 18 height 15
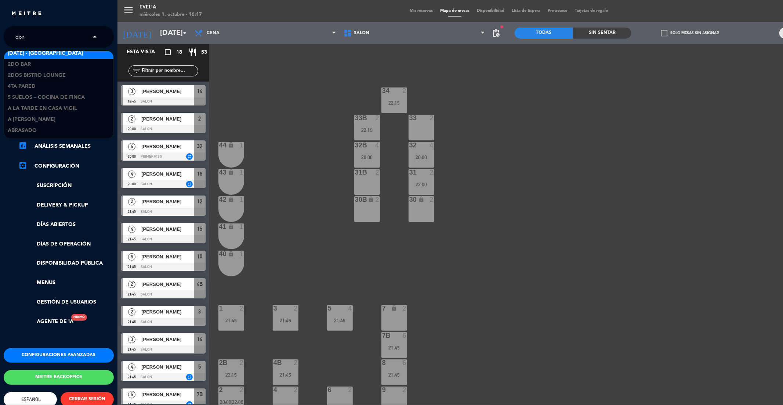
type input "don j"
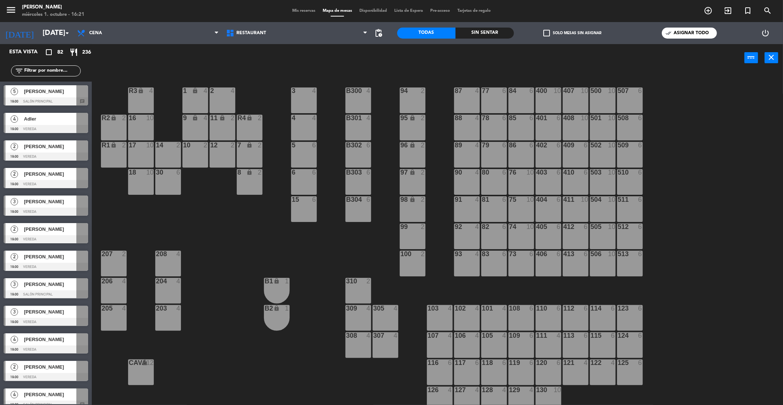
click at [312, 16] on div "menu [PERSON_NAME] miércoles 1. octubre - 16:21 Mis reservas Mapa de mesas Disp…" at bounding box center [391, 11] width 783 height 22
click at [297, 11] on span "Mis reservas" at bounding box center [304, 11] width 30 height 4
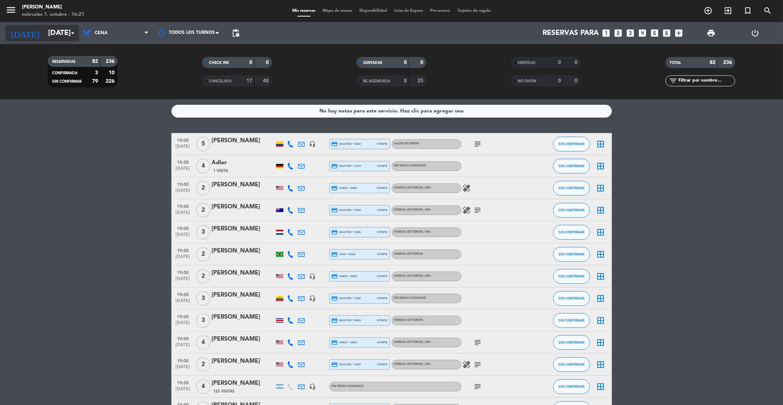
click at [72, 38] on input "[DATE]" at bounding box center [90, 33] width 93 height 16
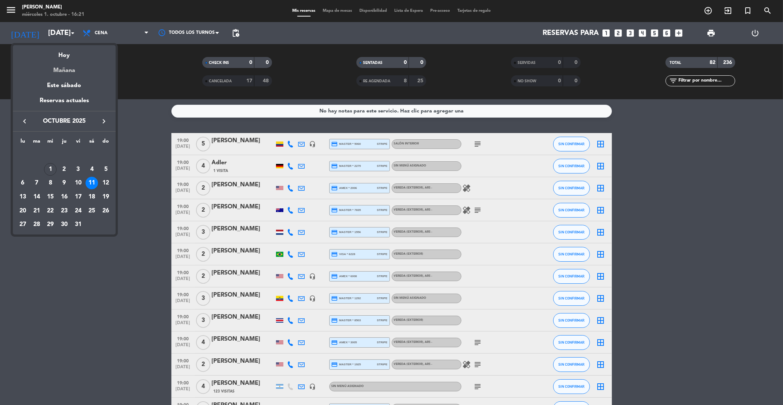
click at [73, 61] on div "Mañana" at bounding box center [64, 67] width 103 height 15
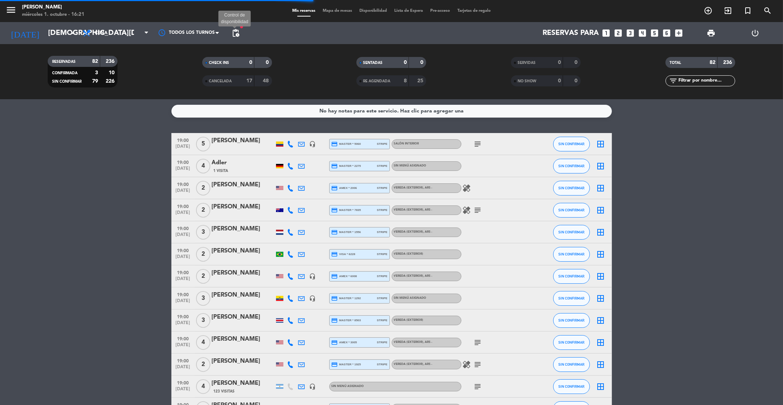
click at [237, 30] on span "pending_actions" at bounding box center [235, 33] width 9 height 9
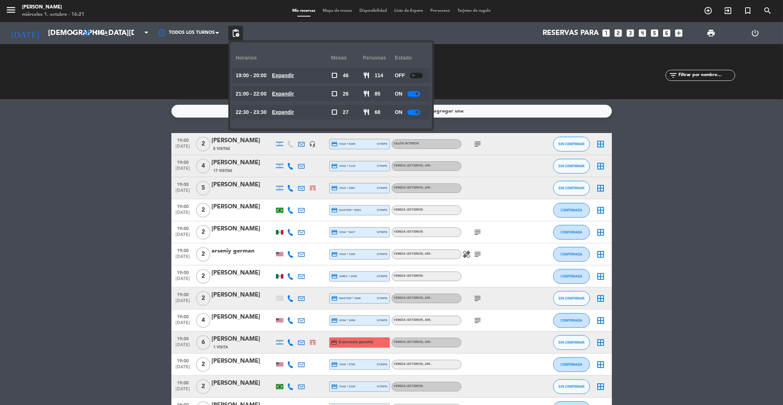
click at [182, 60] on div "CHECK INS 0 0 CANCELADA 8 25" at bounding box center [237, 71] width 155 height 40
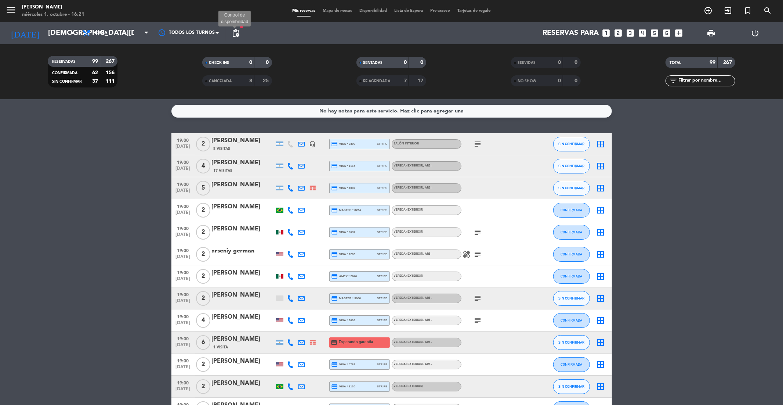
click at [236, 34] on span "pending_actions" at bounding box center [235, 33] width 9 height 9
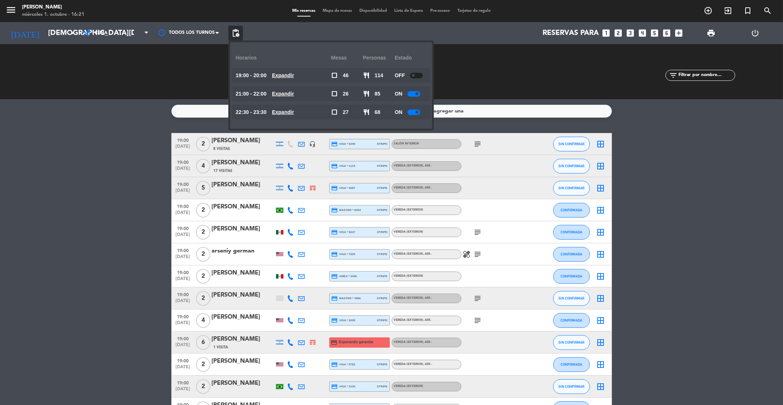
click at [236, 34] on span "pending_actions" at bounding box center [235, 33] width 9 height 9
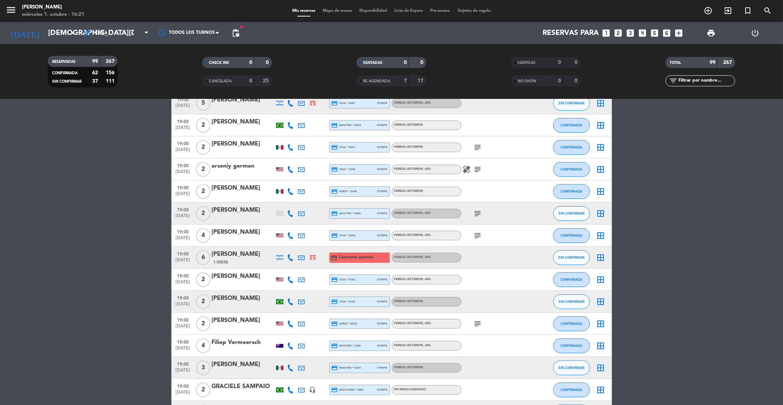
scroll to position [124, 0]
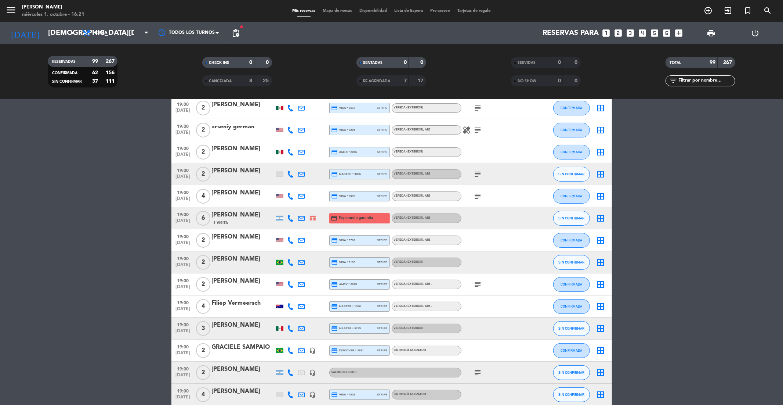
click at [232, 216] on div "[PERSON_NAME]" at bounding box center [243, 215] width 62 height 10
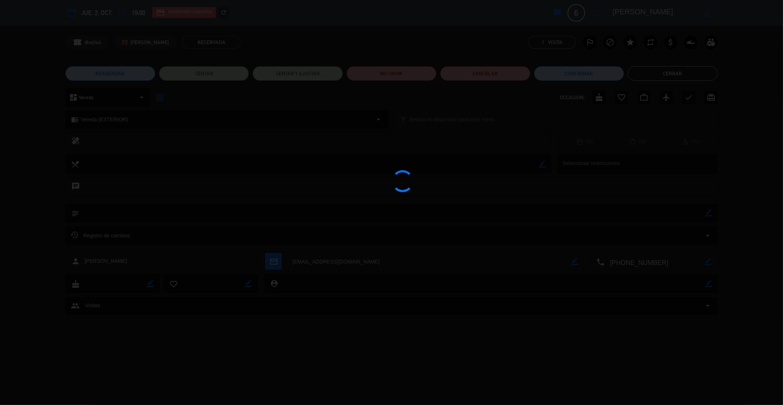
click at [676, 75] on div at bounding box center [391, 202] width 783 height 405
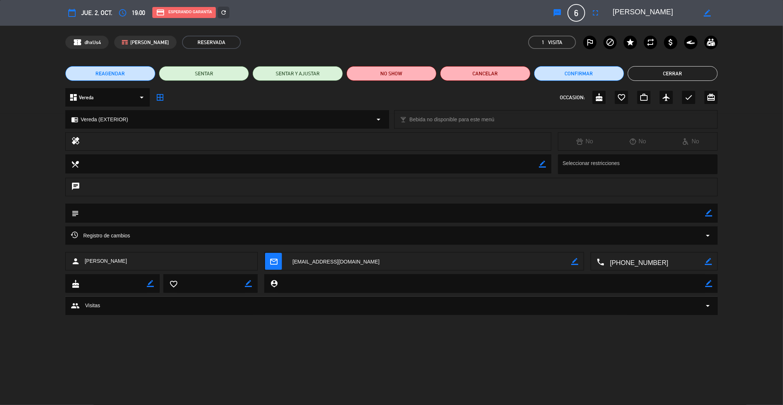
click at [676, 75] on button "Cerrar" at bounding box center [673, 73] width 90 height 15
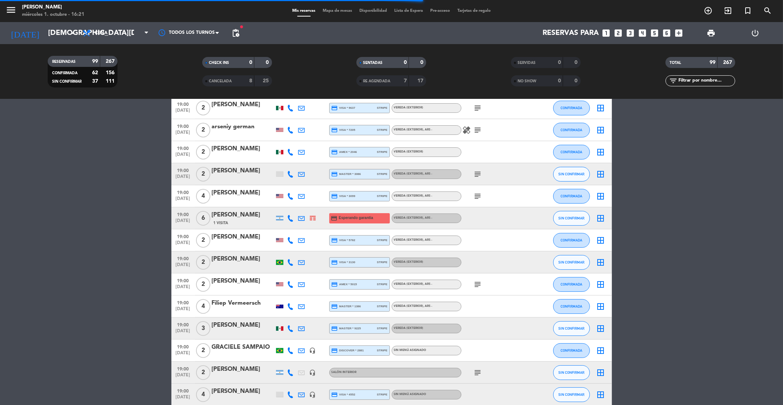
scroll to position [0, 0]
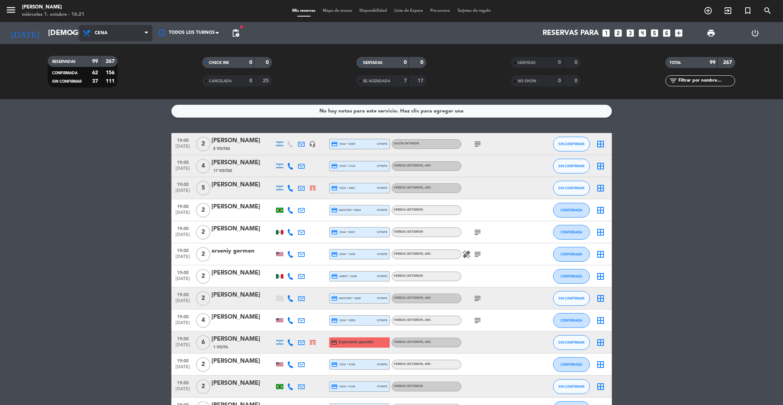
click at [134, 40] on span "Cena" at bounding box center [115, 33] width 73 height 16
click at [130, 47] on div "menu [PERSON_NAME] miércoles 1. octubre - 16:21 Mis reservas Mapa de mesas Disp…" at bounding box center [391, 49] width 783 height 99
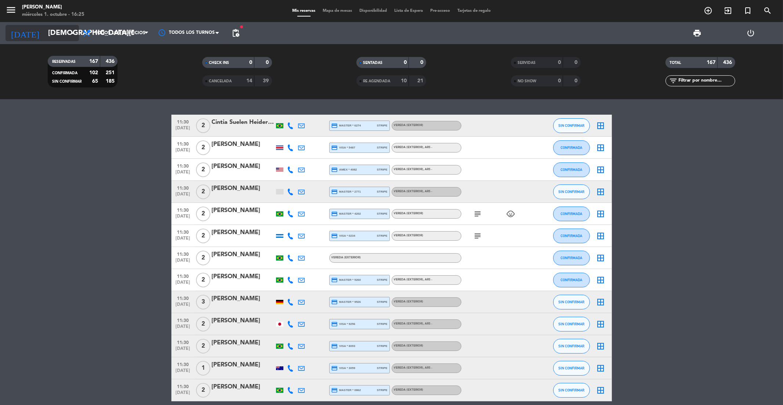
click at [64, 32] on input "[DEMOGRAPHIC_DATA][DATE]" at bounding box center [90, 33] width 93 height 16
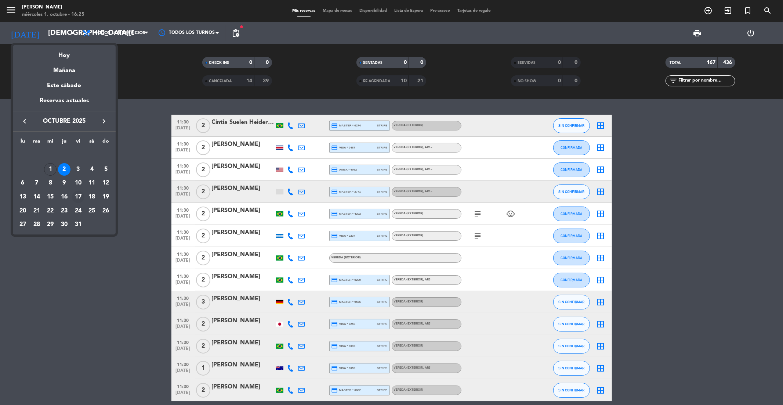
click at [77, 194] on div "17" at bounding box center [78, 197] width 12 height 12
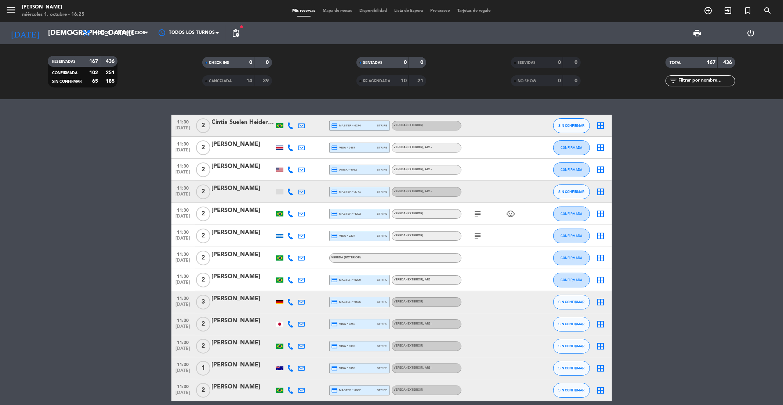
type input "[DATE]"
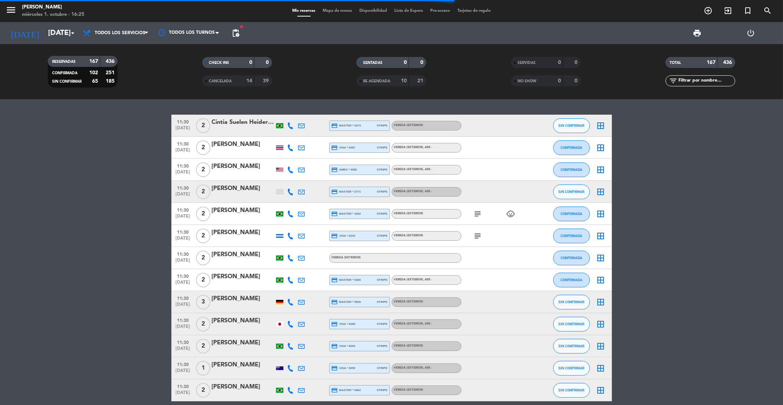
click at [13, 9] on icon "menu" at bounding box center [11, 9] width 11 height 11
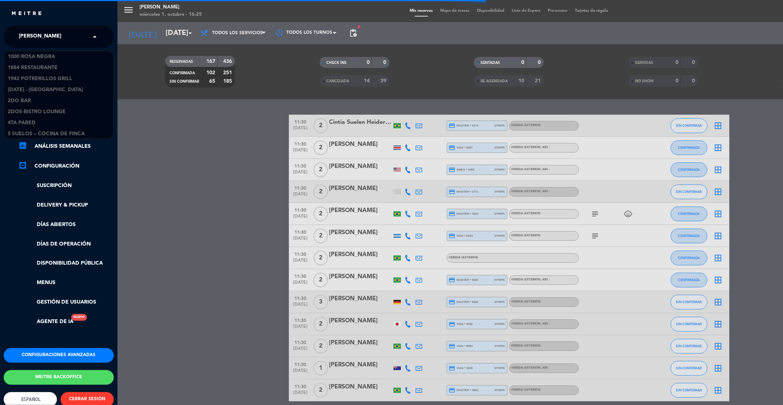
click at [43, 40] on span "[PERSON_NAME]" at bounding box center [40, 36] width 43 height 15
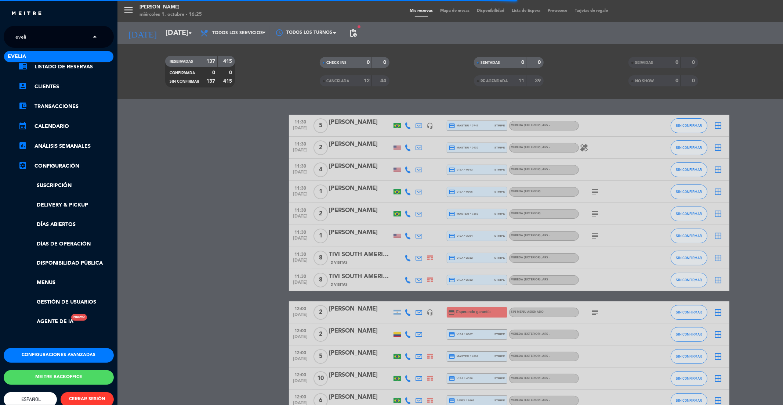
type input "evelia"
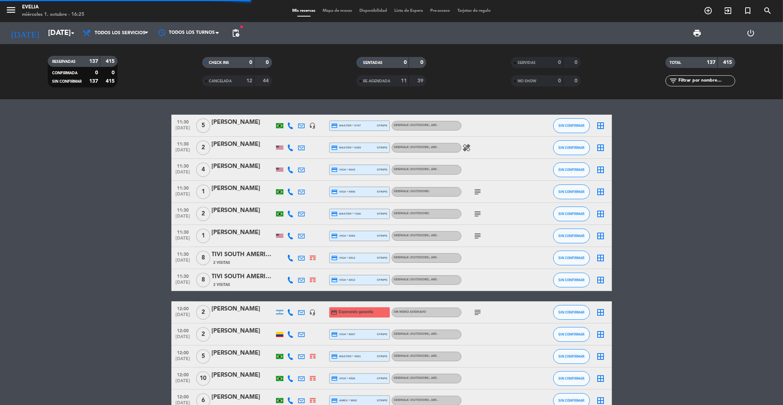
click at [695, 83] on input "text" at bounding box center [706, 81] width 57 height 8
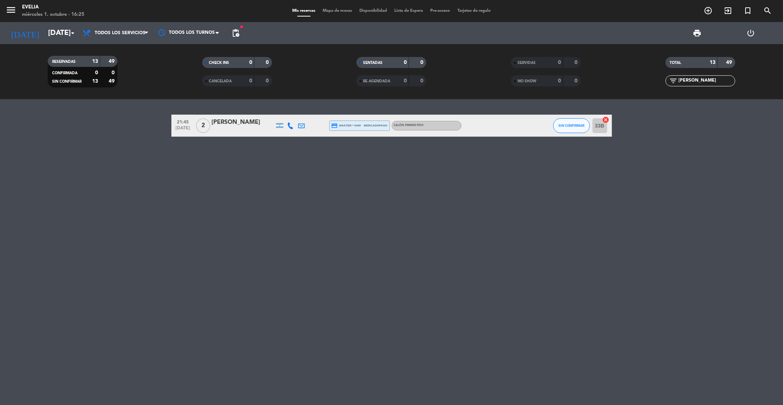
type input "[PERSON_NAME]"
click at [232, 124] on div "[PERSON_NAME]" at bounding box center [243, 122] width 62 height 10
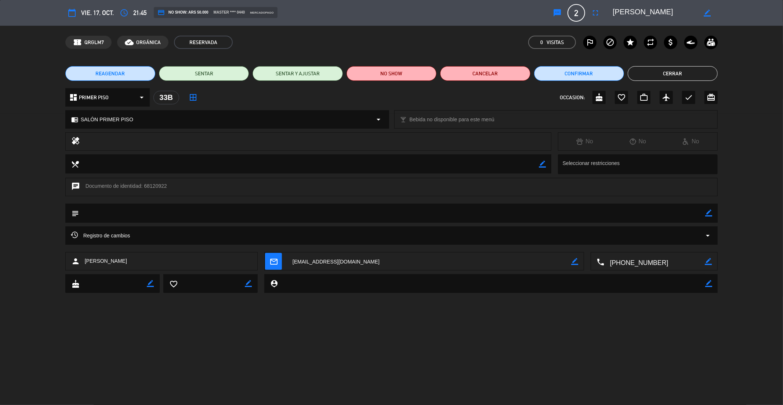
click at [83, 77] on button "REAGENDAR" at bounding box center [110, 73] width 90 height 15
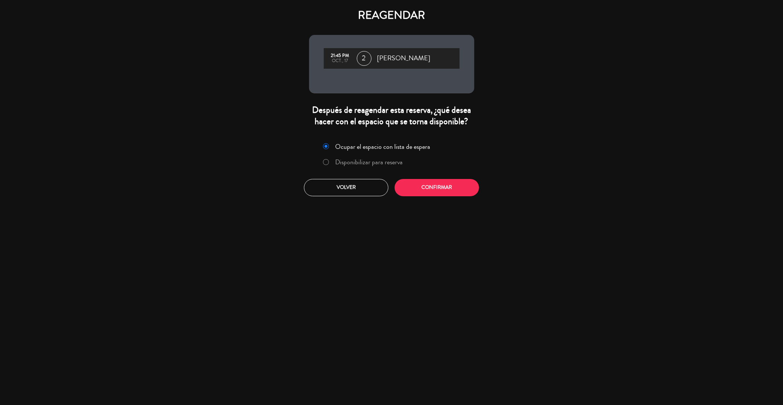
click at [355, 160] on label "Disponibilizar para reserva" at bounding box center [369, 162] width 68 height 7
click at [426, 194] on button "Confirmar" at bounding box center [437, 187] width 84 height 17
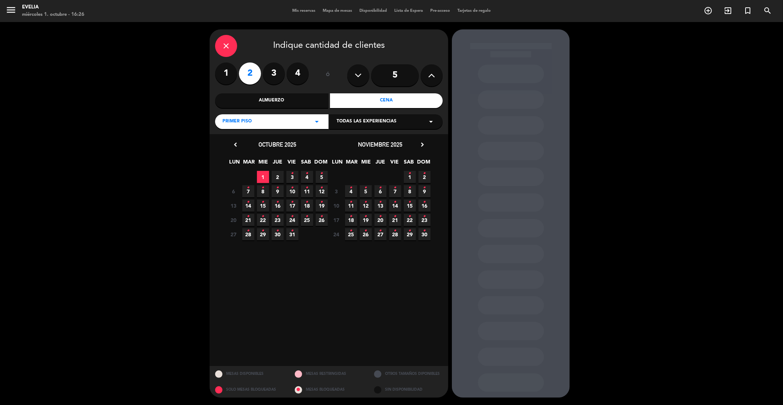
click at [342, 125] on span "Todas las experiencias" at bounding box center [367, 121] width 60 height 7
click at [343, 137] on div "SALÓN PRIMER PISO" at bounding box center [386, 139] width 99 height 7
click at [306, 192] on icon "•" at bounding box center [307, 188] width 3 height 12
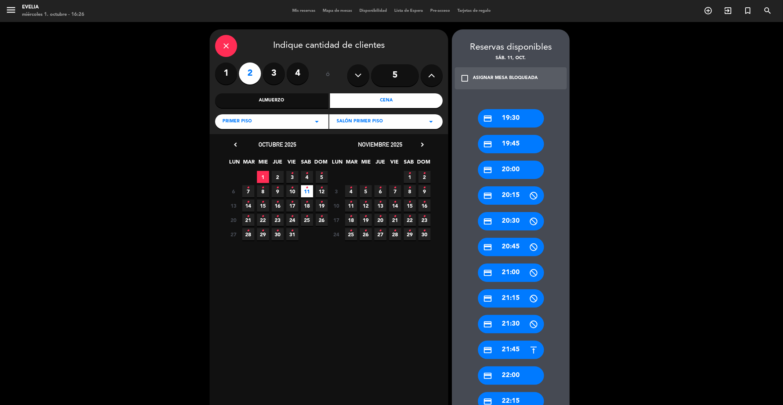
scroll to position [77, 0]
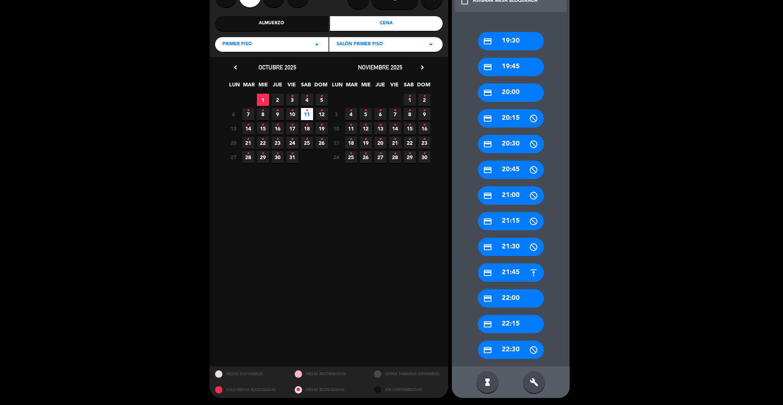
drag, startPoint x: 505, startPoint y: 312, endPoint x: 507, endPoint y: 304, distance: 8.2
click at [505, 312] on div "credit_card 19:30 credit_card 19:45 credit_card 20:00 credit_card 20:15 credit_…" at bounding box center [511, 191] width 118 height 349
click at [507, 299] on div "credit_card 22:00" at bounding box center [511, 298] width 66 height 18
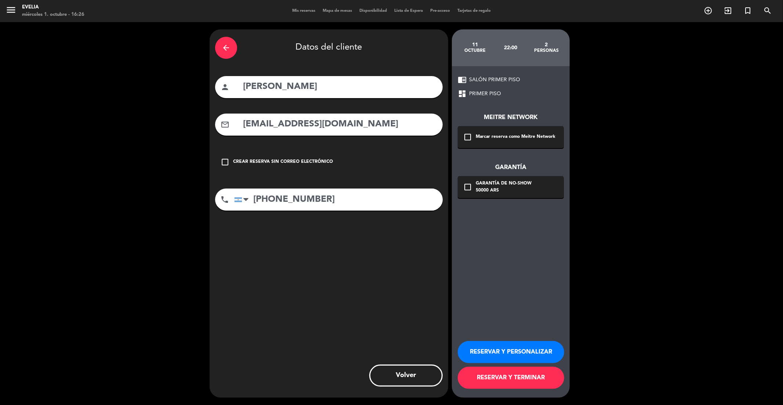
click at [491, 140] on div "Marcar reserva como Meitre Network" at bounding box center [516, 136] width 80 height 7
click at [500, 379] on button "RESERVAR Y TERMINAR" at bounding box center [511, 377] width 106 height 22
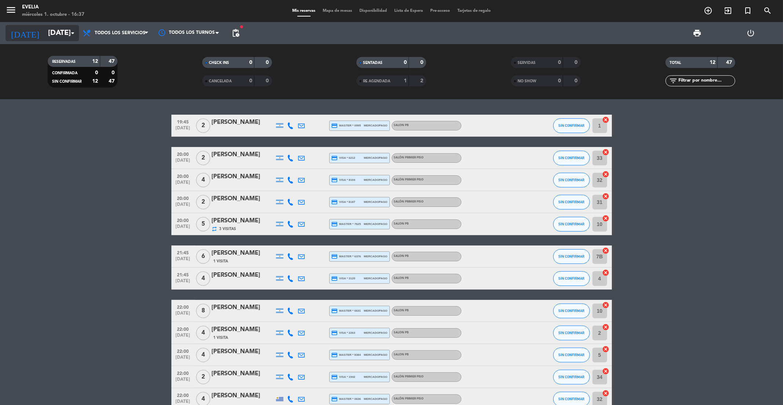
click at [74, 29] on icon "arrow_drop_down" at bounding box center [72, 33] width 9 height 9
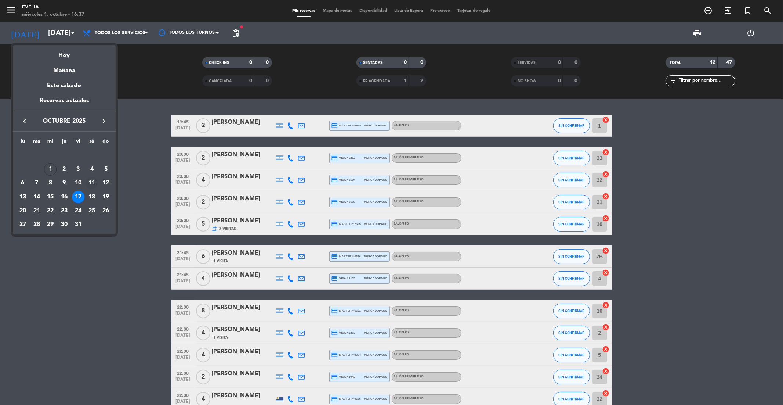
click at [93, 185] on div "11" at bounding box center [92, 183] width 12 height 12
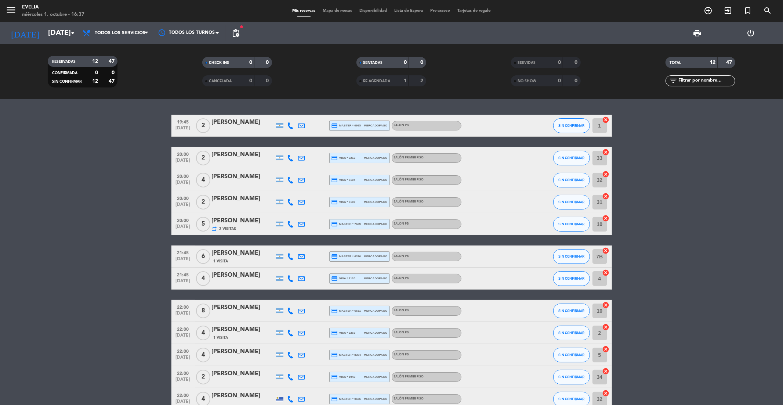
type input "[DATE]"
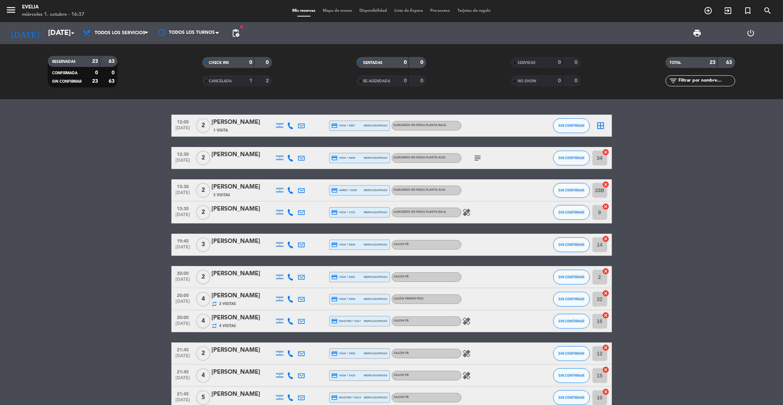
click at [694, 82] on input "text" at bounding box center [706, 81] width 57 height 8
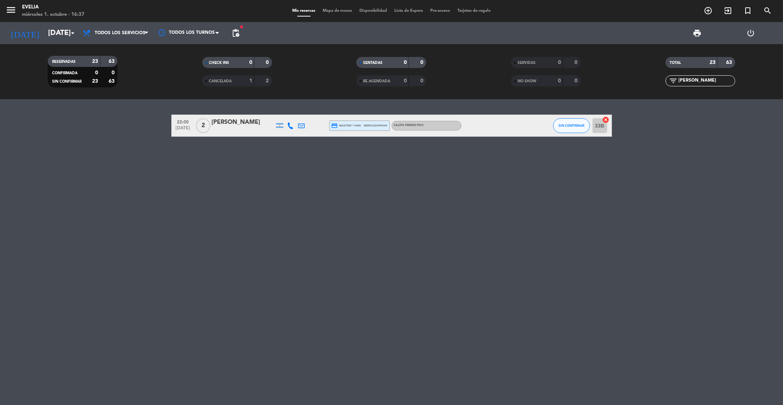
type input "[PERSON_NAME]"
click at [330, 12] on span "Mapa de mesas" at bounding box center [337, 11] width 37 height 4
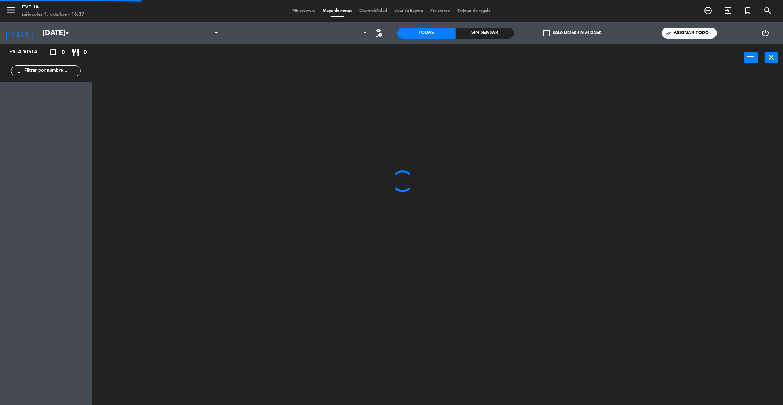
click at [305, 11] on span "Mis reservas" at bounding box center [304, 11] width 30 height 4
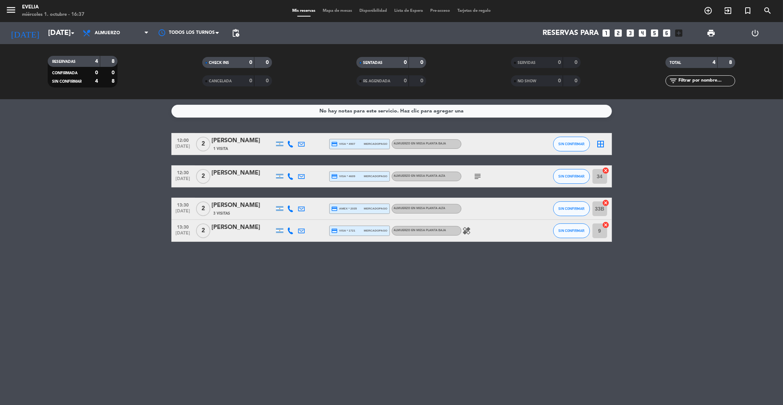
click at [229, 203] on div "[PERSON_NAME]" at bounding box center [243, 205] width 62 height 10
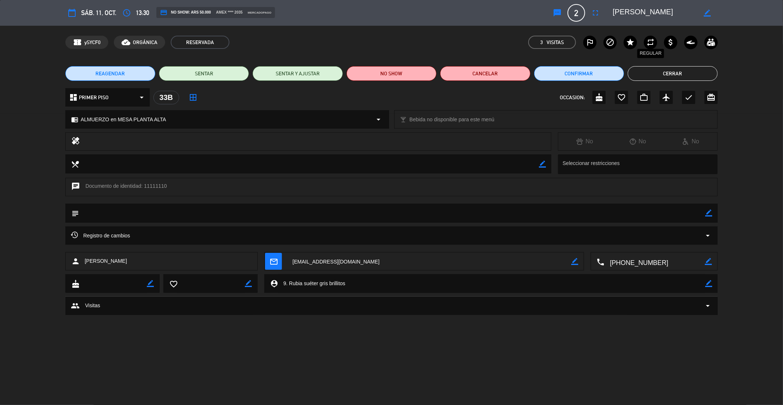
click at [655, 42] on icon "repeat" at bounding box center [650, 42] width 9 height 9
click at [650, 58] on div "confirmation_number ySYCF0 cloud_done ORGÁNICA RESERVADA 3 Visitas outlined_fla…" at bounding box center [391, 42] width 783 height 33
click at [650, 69] on button "Cerrar" at bounding box center [673, 73] width 90 height 15
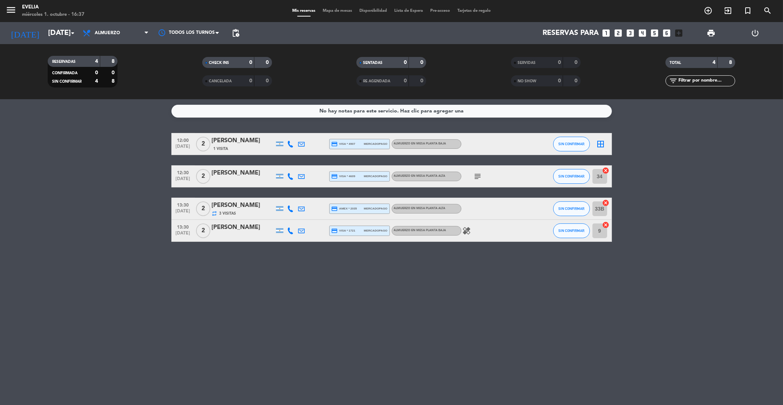
click at [150, 190] on bookings-row "12:00 [DATE] 2 [PERSON_NAME] 1 Visita credit_card visa * 4907 mercadopago ALMUE…" at bounding box center [391, 187] width 783 height 109
click at [63, 39] on input "[DATE]" at bounding box center [90, 33] width 93 height 16
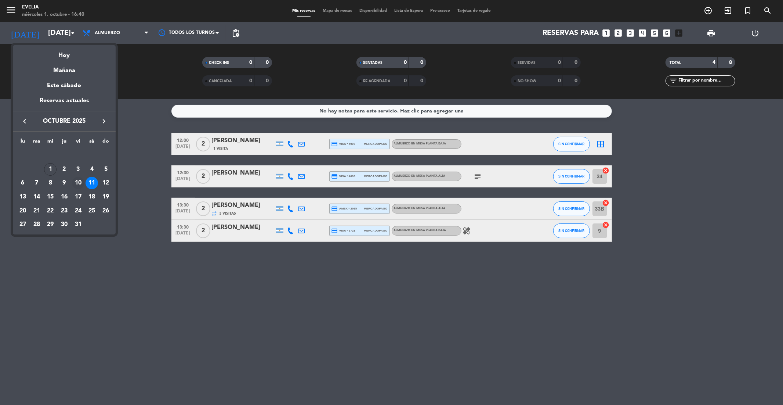
click at [79, 183] on div "10" at bounding box center [78, 183] width 12 height 12
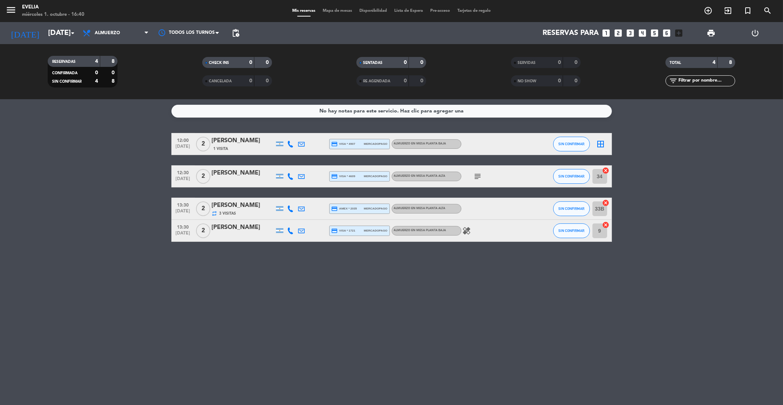
type input "[DATE]"
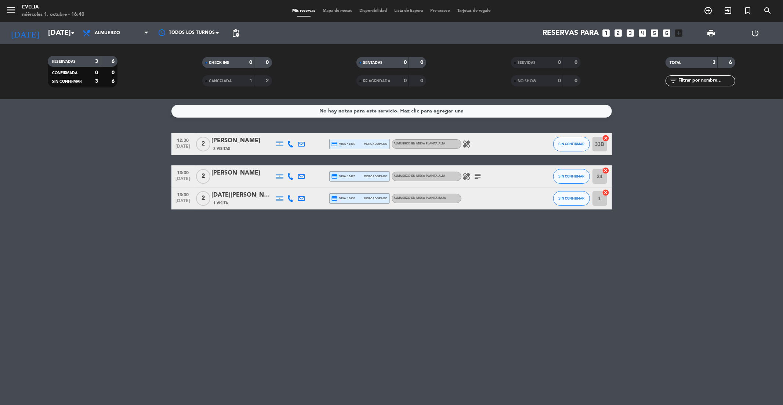
click at [225, 137] on div "[PERSON_NAME]" at bounding box center [243, 141] width 62 height 10
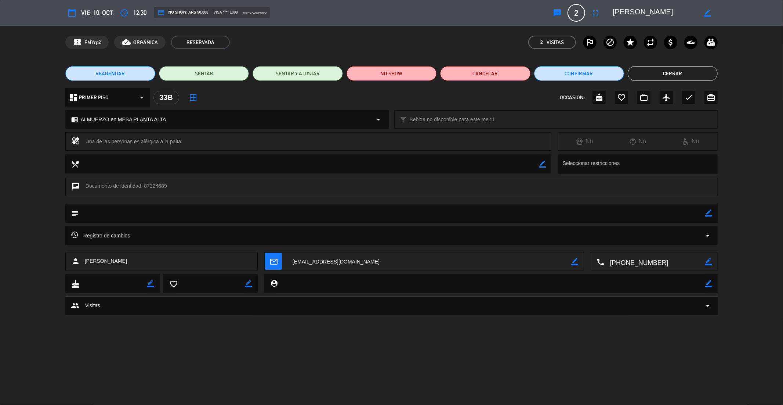
click at [661, 76] on button "Cerrar" at bounding box center [673, 73] width 90 height 15
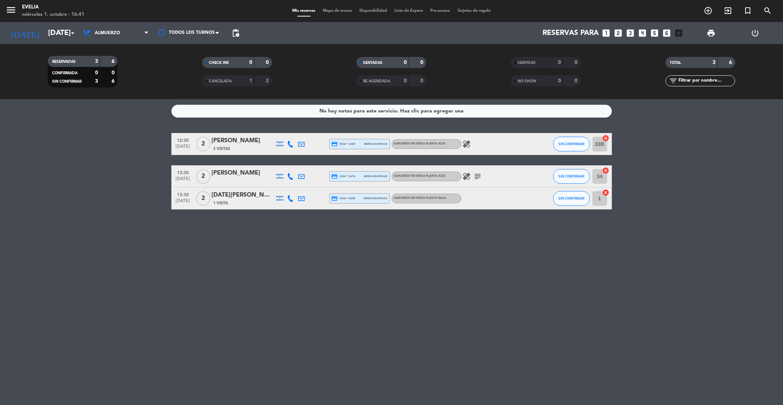
click at [247, 142] on div "[PERSON_NAME]" at bounding box center [243, 141] width 62 height 10
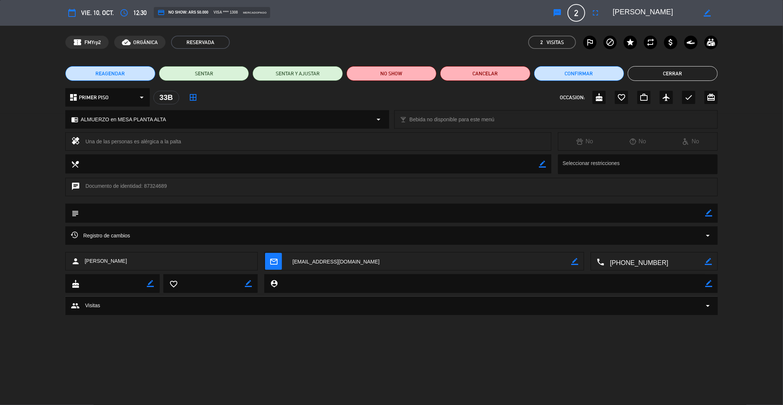
click at [646, 72] on button "Cerrar" at bounding box center [673, 73] width 90 height 15
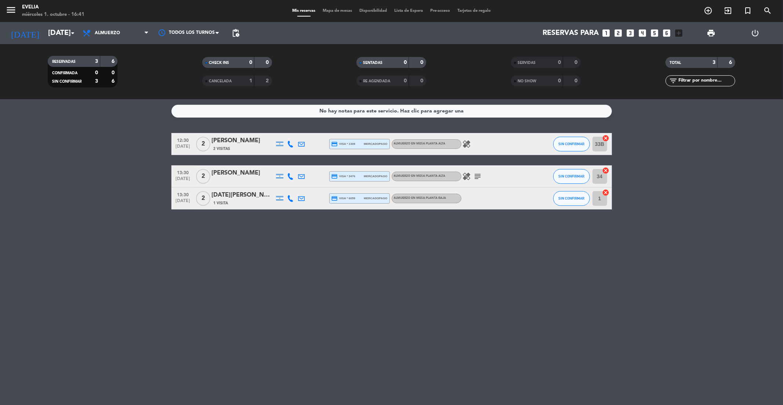
click at [239, 137] on div "[PERSON_NAME]" at bounding box center [243, 141] width 62 height 10
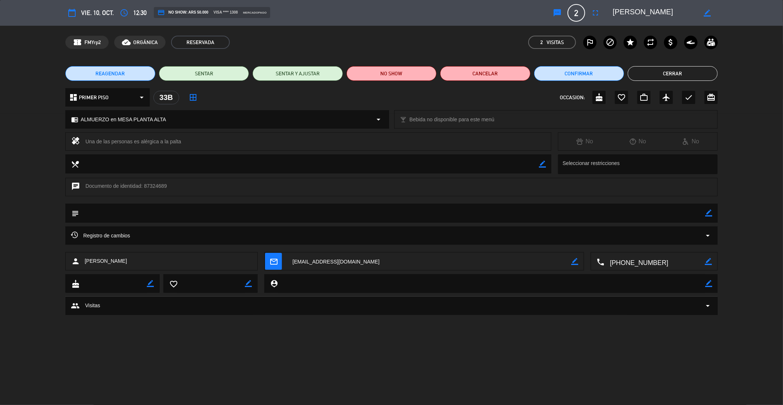
click at [643, 43] on div "outlined_flag block star repeat attach_money" at bounding box center [650, 42] width 134 height 13
click at [650, 42] on icon "repeat" at bounding box center [650, 42] width 9 height 9
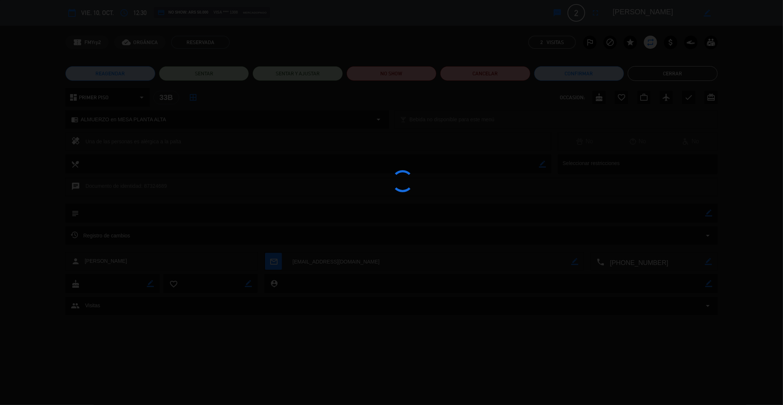
click at [651, 79] on div at bounding box center [391, 202] width 783 height 405
click at [655, 79] on button "Cerrar" at bounding box center [673, 73] width 90 height 15
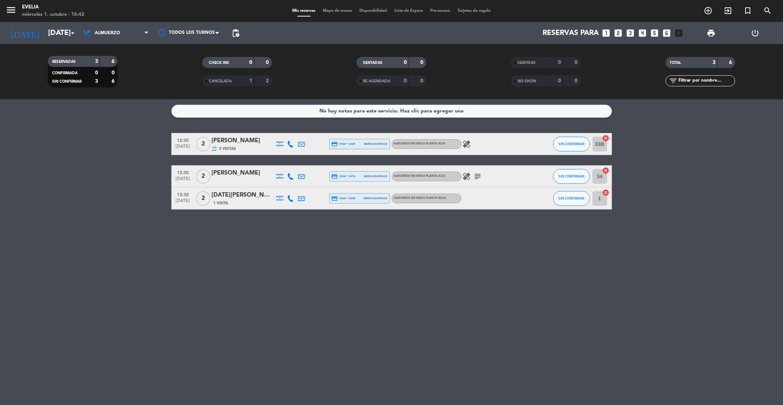
click at [94, 229] on div "No hay notas para este servicio. Haz clic para agregar una 12:30 [DATE] 2 [PERS…" at bounding box center [391, 251] width 783 height 305
click at [74, 38] on input "[DATE]" at bounding box center [90, 33] width 93 height 16
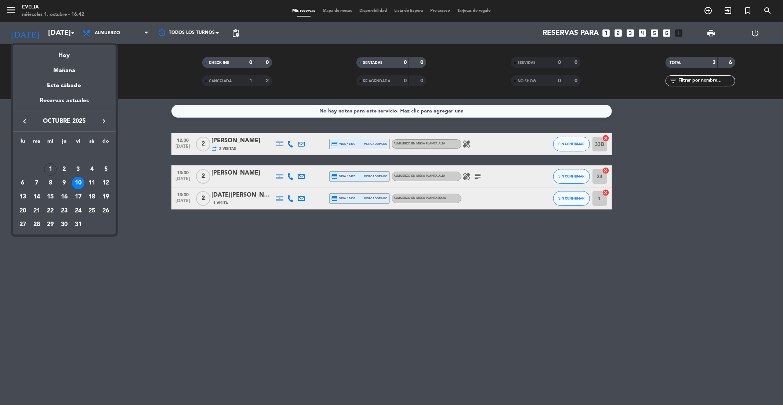
click at [70, 35] on div at bounding box center [391, 202] width 783 height 405
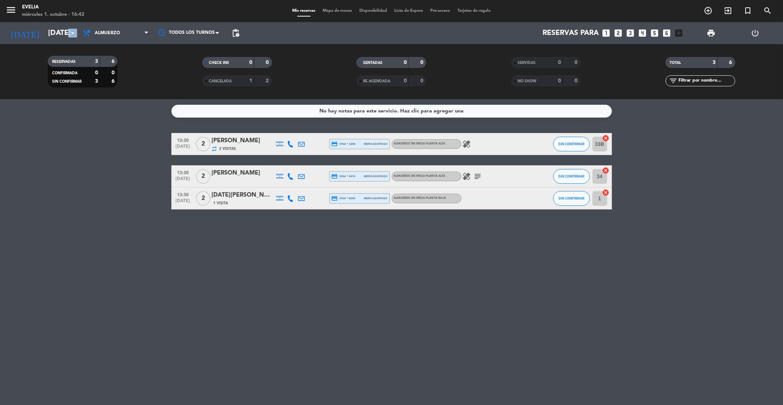
click at [70, 35] on icon "arrow_drop_down" at bounding box center [72, 33] width 9 height 9
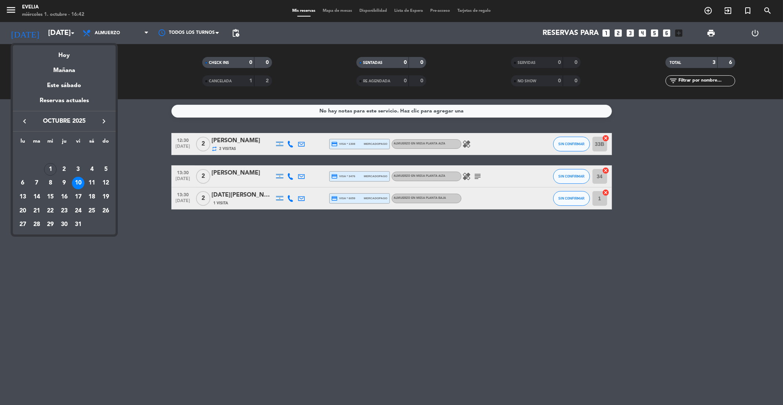
click at [137, 172] on div at bounding box center [391, 202] width 783 height 405
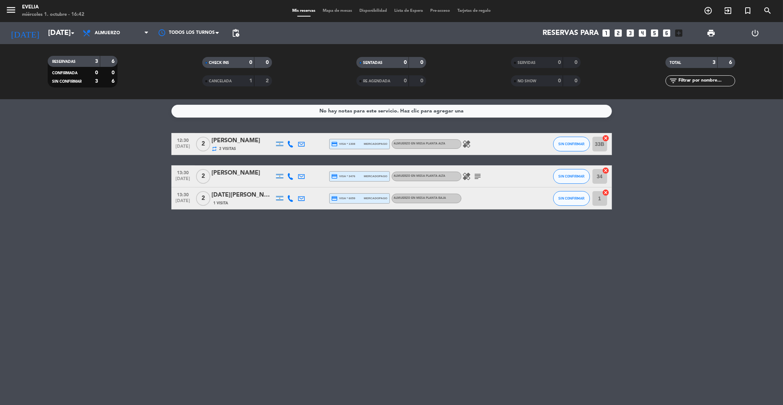
click at [14, 12] on icon "menu" at bounding box center [11, 9] width 11 height 11
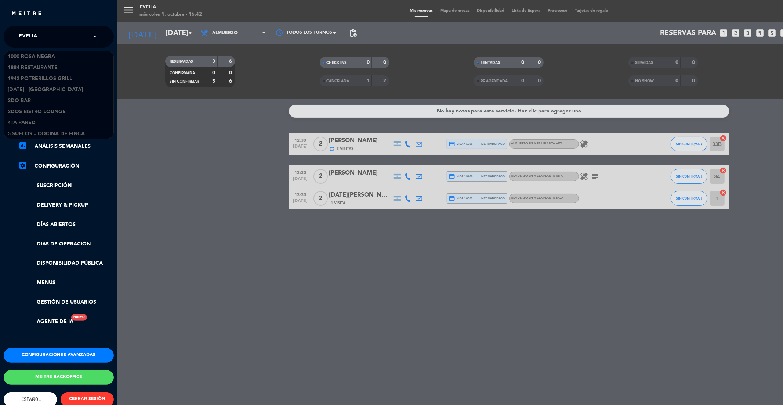
click at [52, 39] on input "text" at bounding box center [60, 37] width 90 height 16
type input "don j"
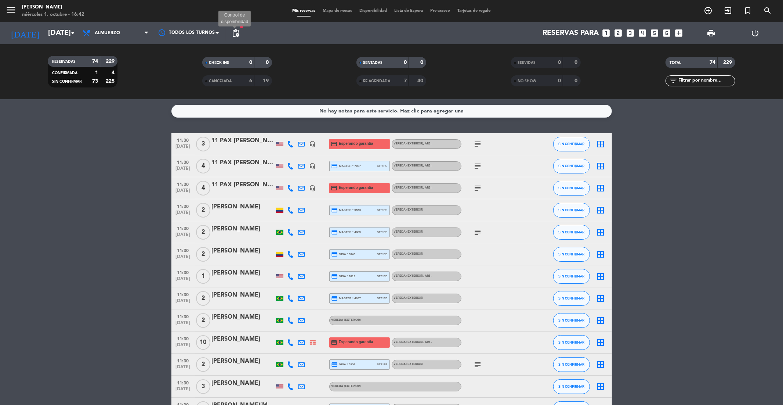
click at [234, 32] on span "pending_actions" at bounding box center [235, 33] width 9 height 9
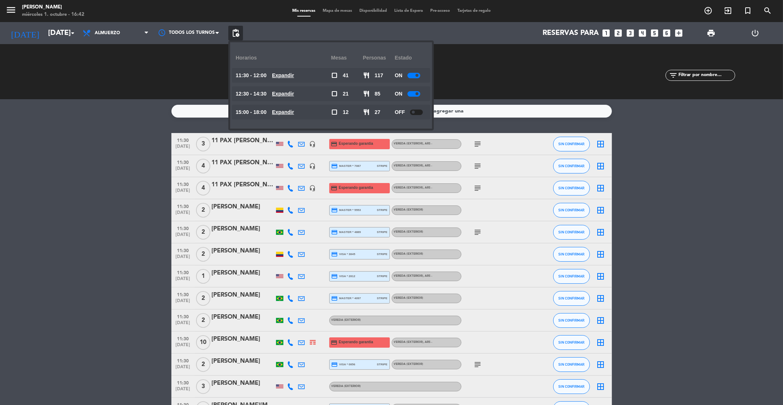
click at [234, 32] on span "pending_actions" at bounding box center [235, 33] width 9 height 9
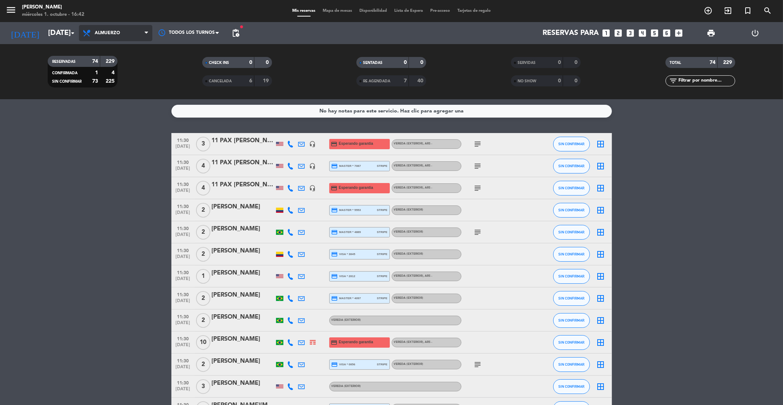
click at [118, 40] on span "Almuerzo" at bounding box center [115, 33] width 73 height 16
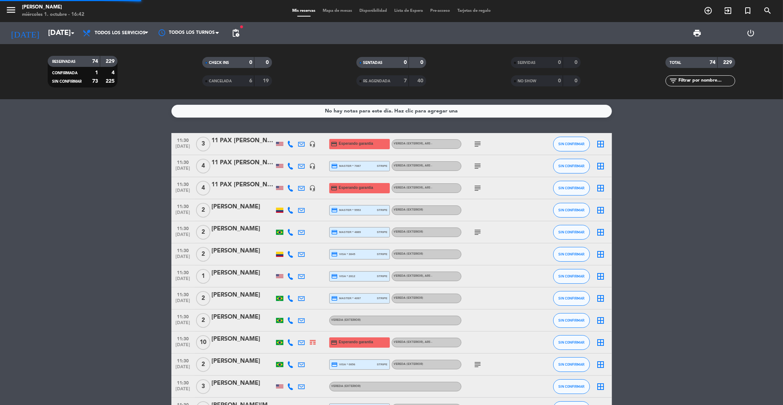
click at [119, 53] on div "menu [PERSON_NAME] miércoles 1. octubre - 16:42 Mis reservas Mapa de mesas Disp…" at bounding box center [391, 49] width 783 height 99
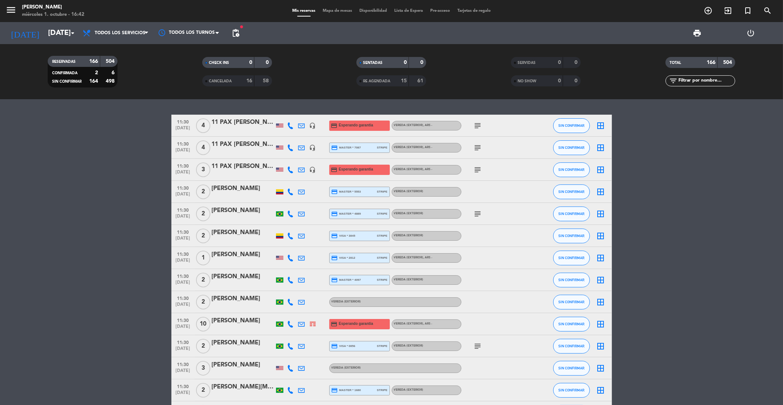
click at [237, 367] on div "[PERSON_NAME]" at bounding box center [243, 365] width 62 height 10
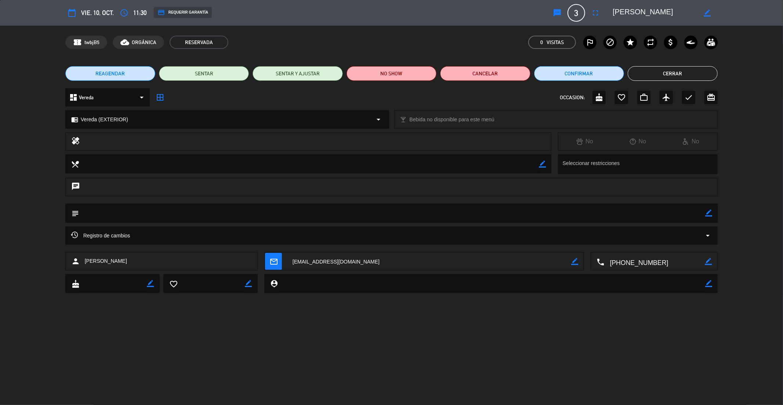
click at [207, 11] on div "credit_card REQUERIR GARANTÍA" at bounding box center [183, 12] width 58 height 11
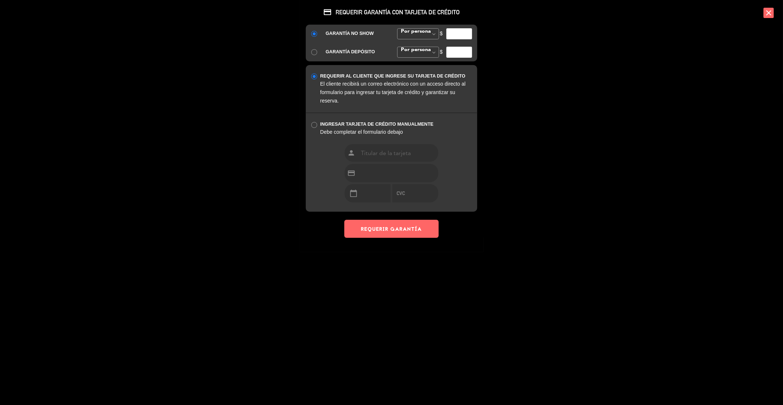
click at [457, 36] on input "number" at bounding box center [459, 33] width 26 height 11
type input "35000"
click at [392, 232] on button "REQUERIR GARANTÍA" at bounding box center [391, 229] width 94 height 18
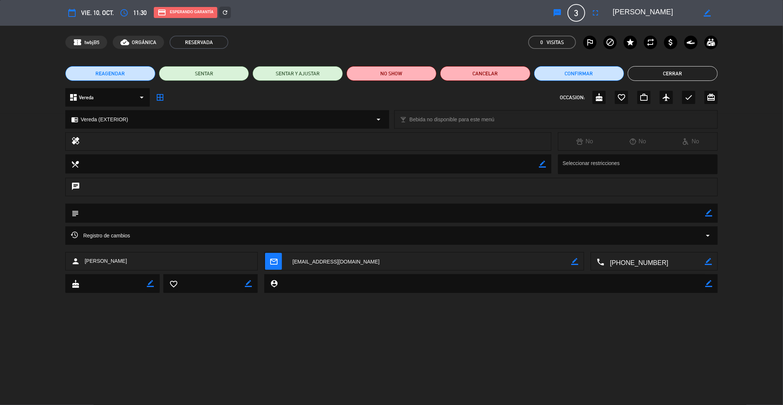
click at [649, 70] on button "Cerrar" at bounding box center [673, 73] width 90 height 15
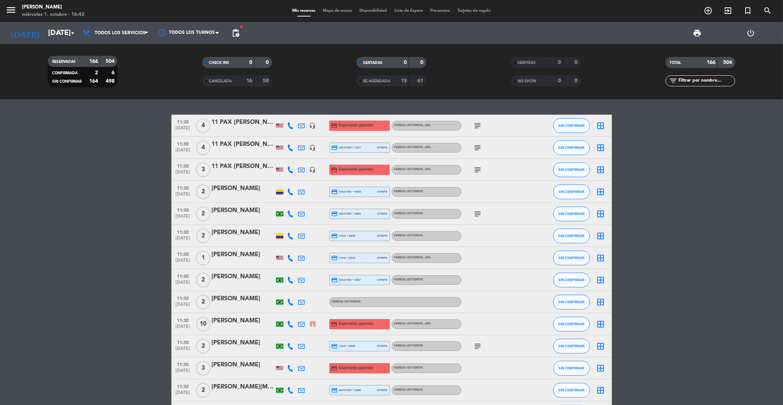
click at [232, 301] on div "[PERSON_NAME]" at bounding box center [243, 299] width 62 height 10
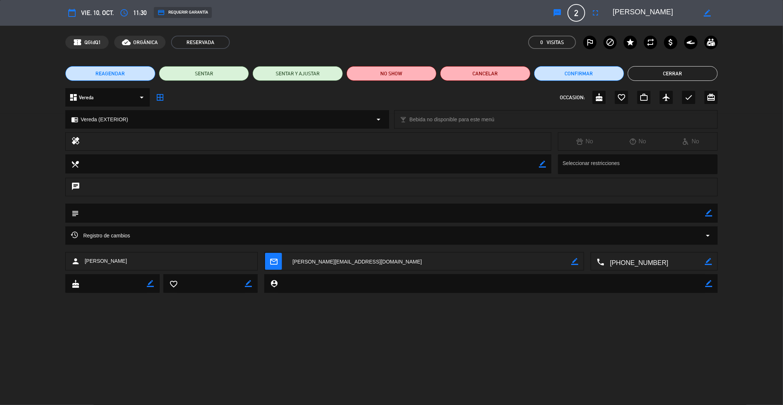
click at [191, 12] on div "credit_card REQUERIR GARANTÍA" at bounding box center [183, 12] width 58 height 11
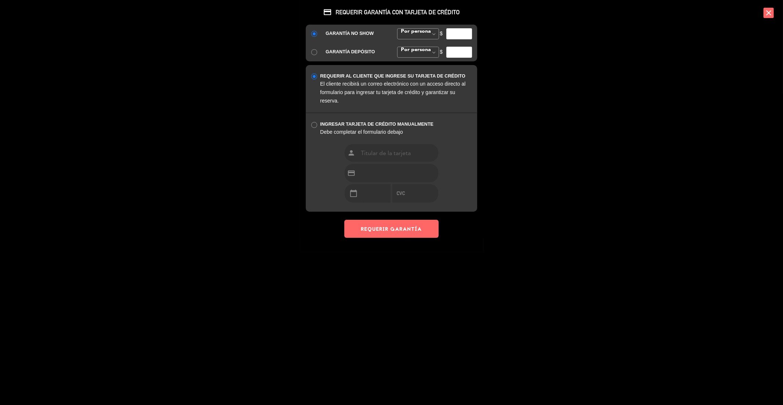
click at [458, 35] on input "number" at bounding box center [459, 33] width 26 height 11
type input "35000"
click at [393, 237] on button "REQUERIR GARANTÍA" at bounding box center [391, 229] width 94 height 18
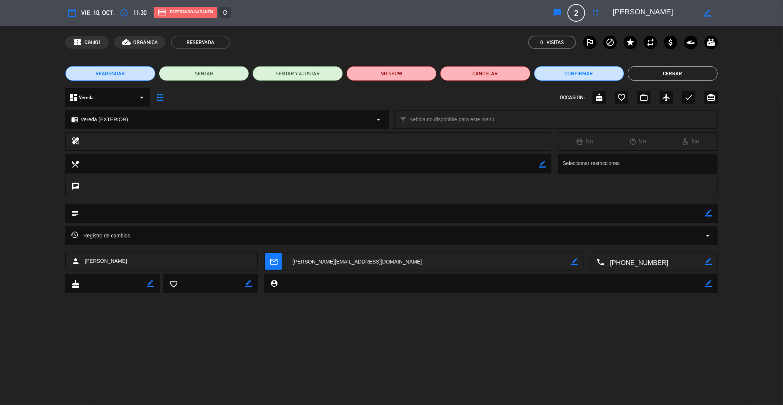
click at [674, 82] on div "REAGENDAR SENTAR SENTAR Y AJUSTAR NO SHOW Cancelar Confirmar Cerrar" at bounding box center [391, 73] width 783 height 29
click at [674, 79] on button "Cerrar" at bounding box center [673, 73] width 90 height 15
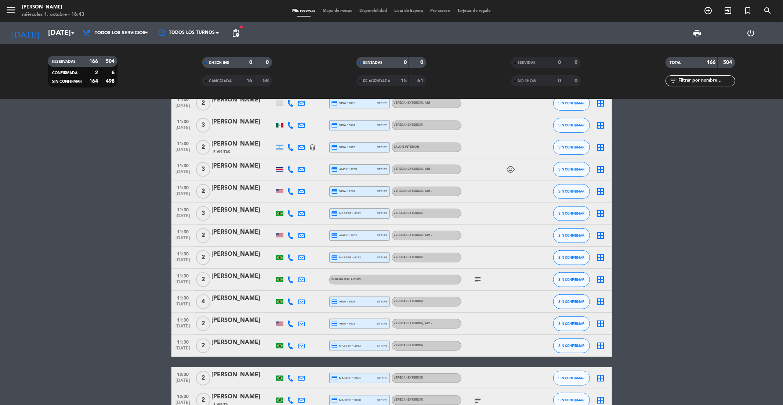
scroll to position [422, 0]
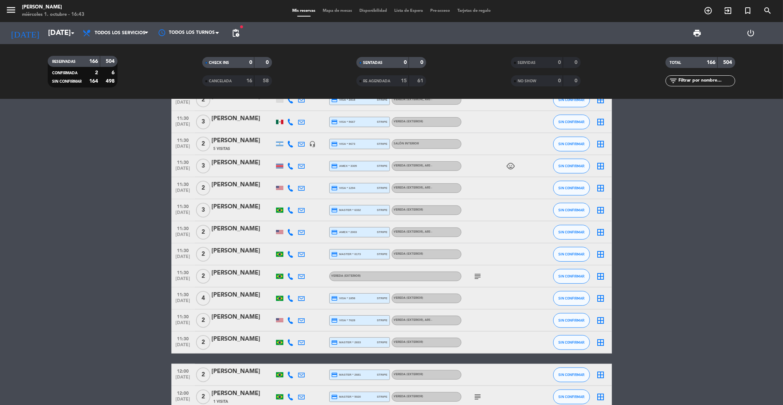
click at [242, 271] on div "[PERSON_NAME]" at bounding box center [243, 273] width 62 height 10
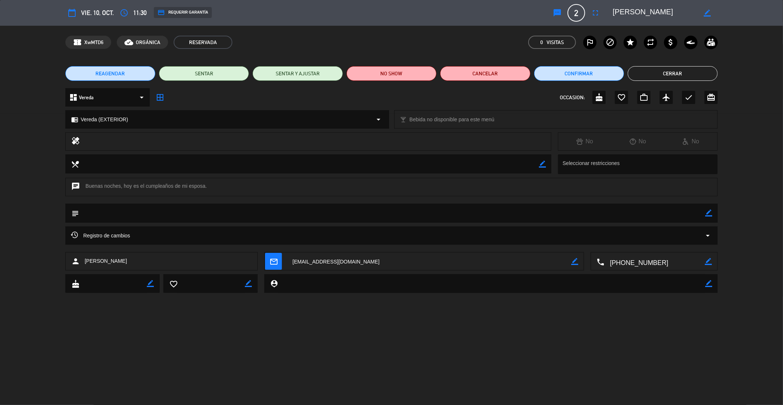
click at [186, 15] on div "credit_card REQUERIR GARANTÍA" at bounding box center [183, 12] width 58 height 11
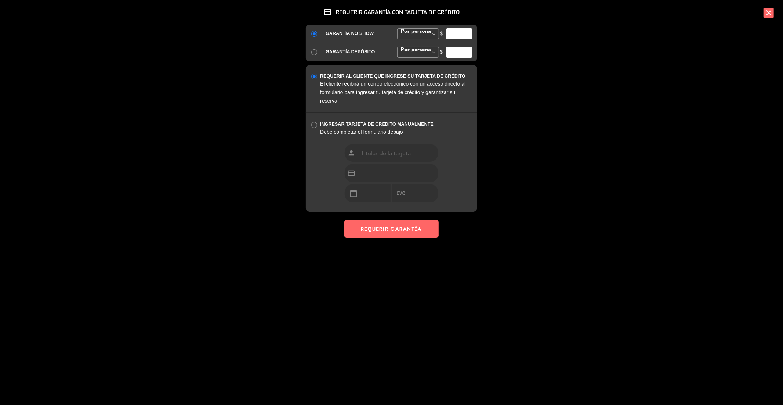
click at [452, 30] on input "number" at bounding box center [459, 33] width 26 height 11
type input "35000"
click at [405, 221] on button "REQUERIR GARANTÍA" at bounding box center [391, 229] width 94 height 18
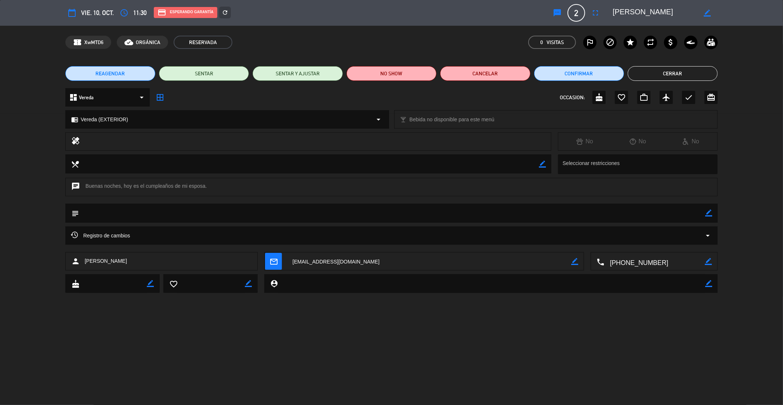
click at [703, 79] on button "Cerrar" at bounding box center [673, 73] width 90 height 15
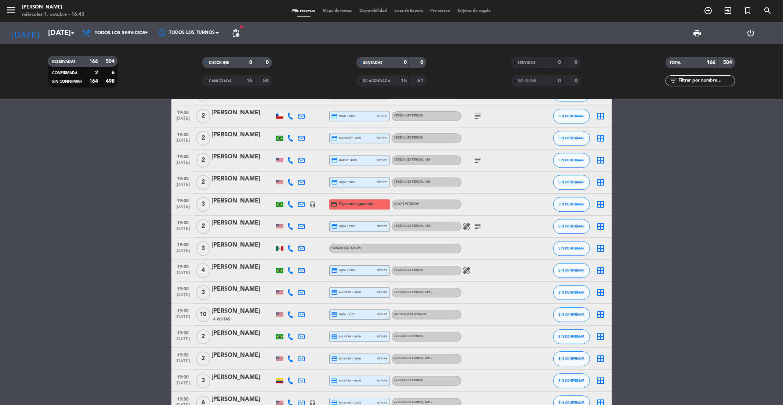
scroll to position [1761, 0]
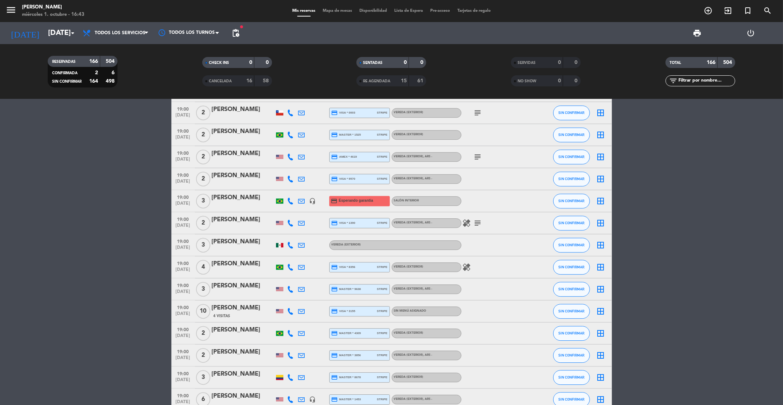
click at [209, 247] on span "3" at bounding box center [203, 245] width 14 height 15
click at [232, 234] on div "19:00 [DATE] 3 Vereda [PERSON_NAME] (EXTERIOR) SIN CONFIRMAR border_all" at bounding box center [391, 245] width 441 height 22
click at [232, 241] on div "[PERSON_NAME]" at bounding box center [243, 242] width 62 height 10
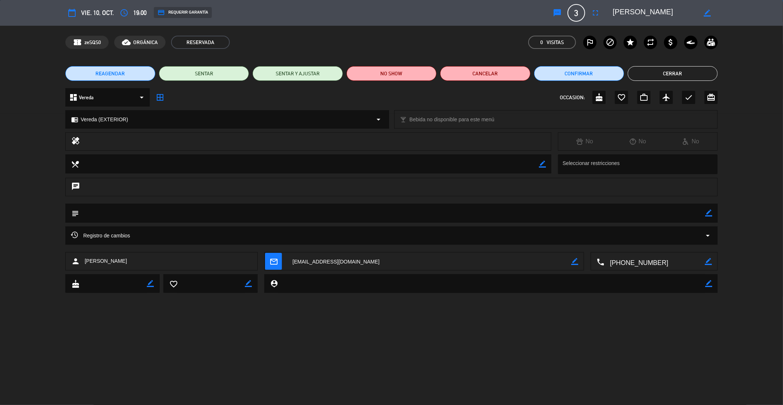
click at [199, 15] on div "credit_card REQUERIR GARANTÍA" at bounding box center [183, 12] width 58 height 11
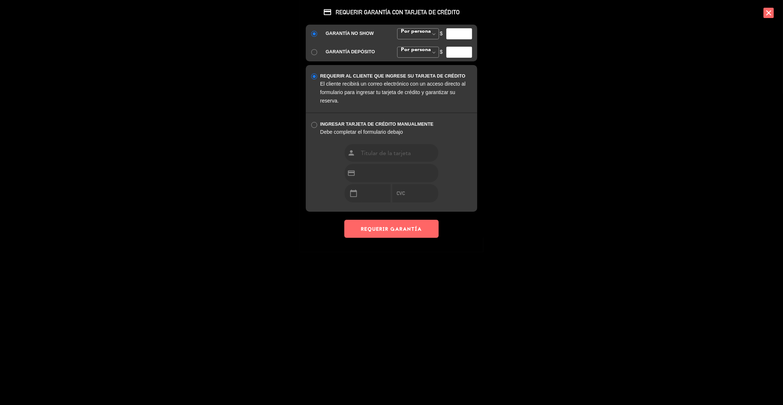
click at [456, 31] on input "number" at bounding box center [459, 33] width 26 height 11
type input "35000"
drag, startPoint x: 394, startPoint y: 225, endPoint x: 435, endPoint y: 229, distance: 41.7
click at [394, 226] on button "REQUERIR GARANTÍA" at bounding box center [391, 229] width 94 height 18
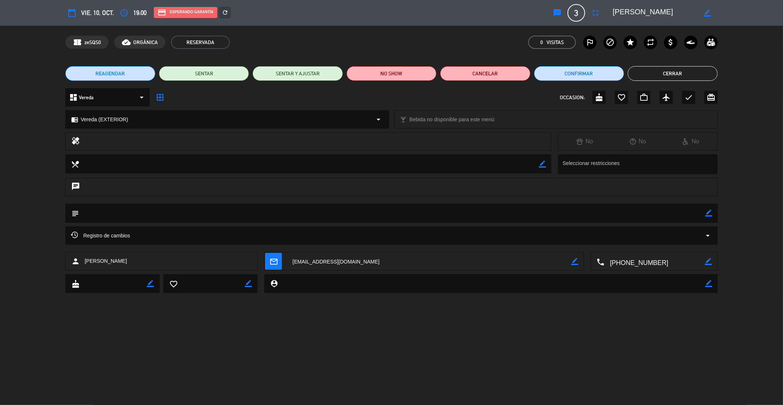
click at [671, 73] on button "Cerrar" at bounding box center [673, 73] width 90 height 15
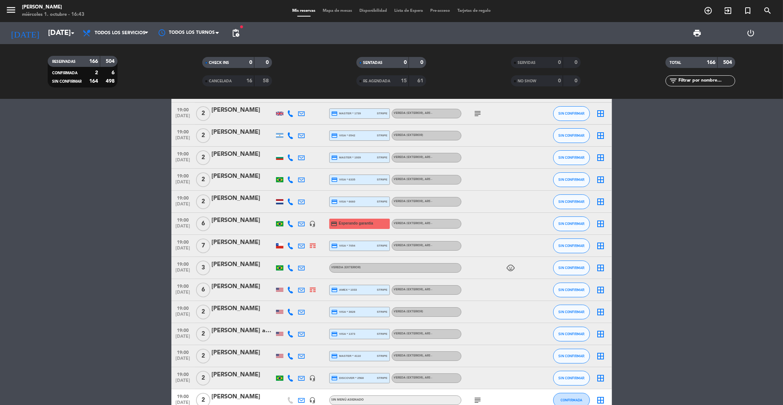
scroll to position [2262, 0]
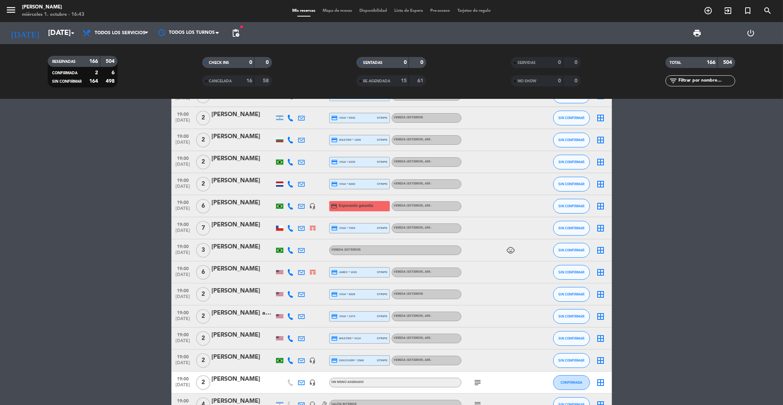
click at [245, 249] on div "[PERSON_NAME]" at bounding box center [243, 247] width 62 height 10
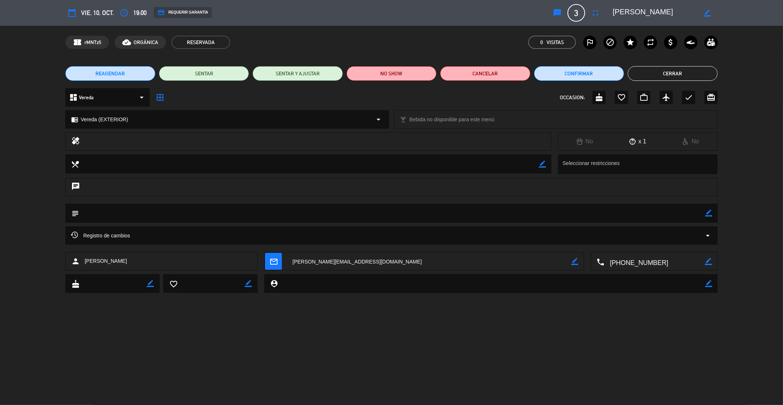
click at [200, 11] on div "credit_card REQUERIR GARANTÍA" at bounding box center [183, 12] width 58 height 11
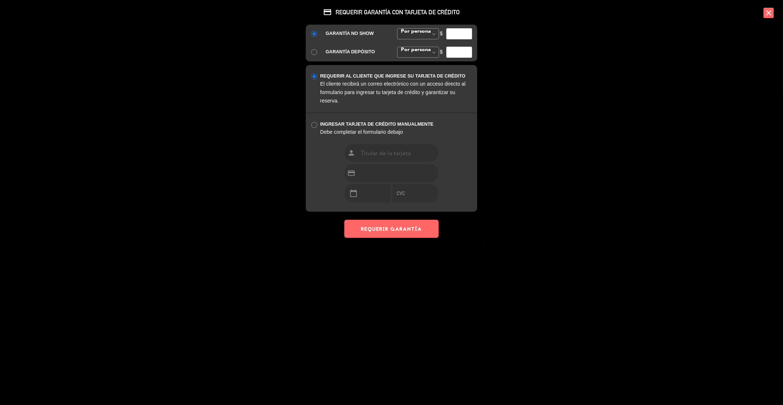
click at [464, 29] on input "number" at bounding box center [459, 33] width 26 height 11
type input "35000"
click at [391, 227] on button "REQUERIR GARANTÍA" at bounding box center [391, 229] width 94 height 18
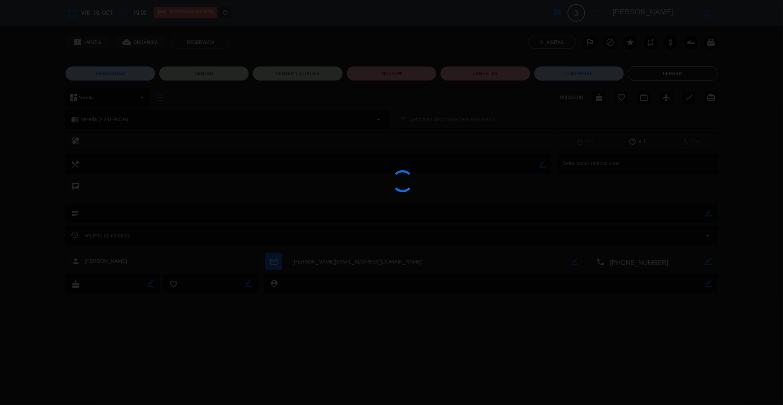
click at [700, 74] on div "credit_card REQUERIR GARANTÍA CON TARJETA DE CRÉDITO GARANTÍA NO SHOW Por perso…" at bounding box center [391, 202] width 783 height 405
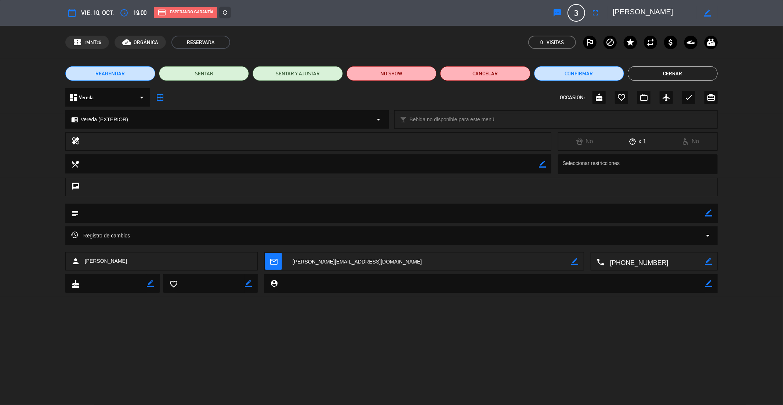
click at [670, 73] on button "Cerrar" at bounding box center [673, 73] width 90 height 15
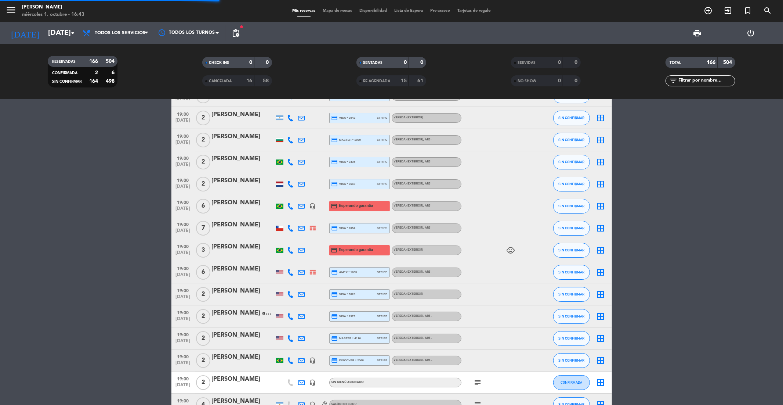
scroll to position [2371, 0]
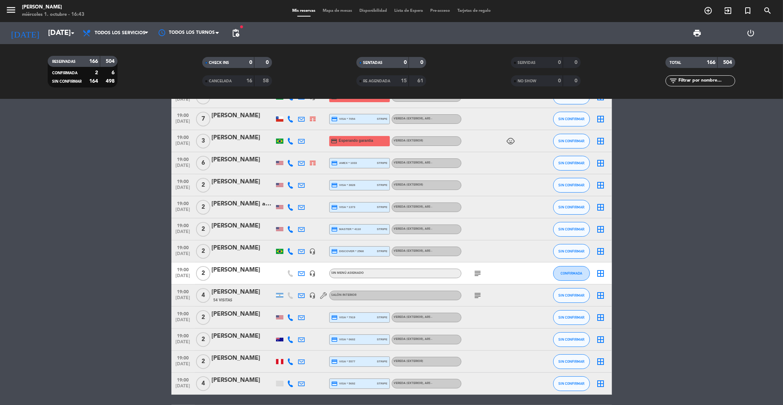
click at [477, 269] on icon "subject" at bounding box center [478, 273] width 9 height 9
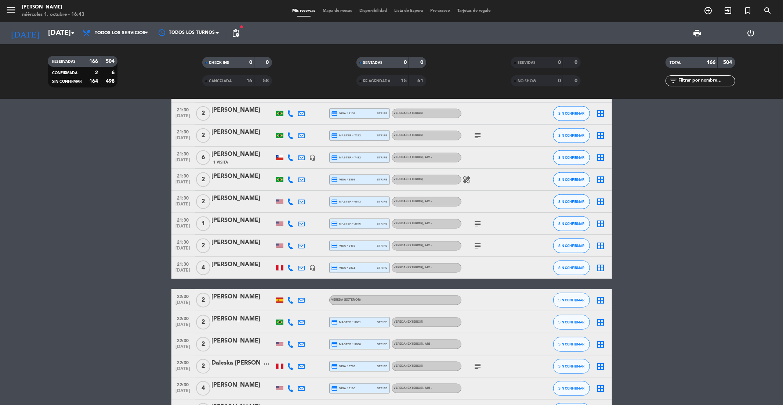
scroll to position [3221, 0]
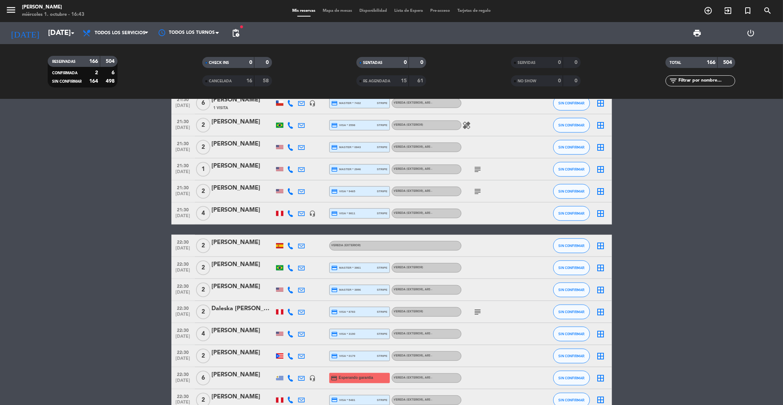
click at [237, 246] on div "[PERSON_NAME]" at bounding box center [243, 243] width 62 height 10
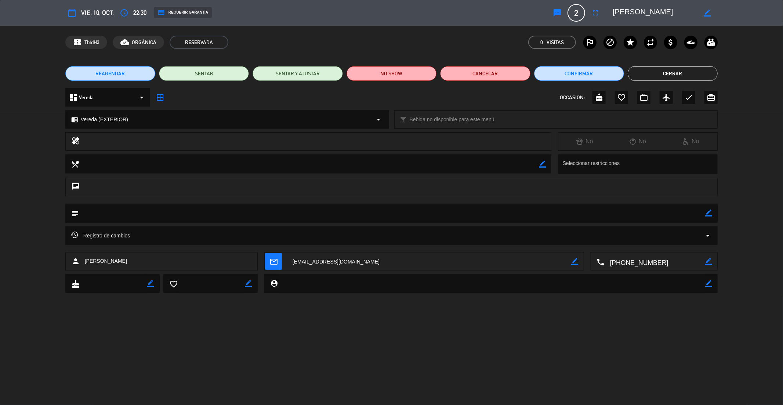
click at [207, 11] on div "credit_card REQUERIR GARANTÍA" at bounding box center [183, 12] width 58 height 11
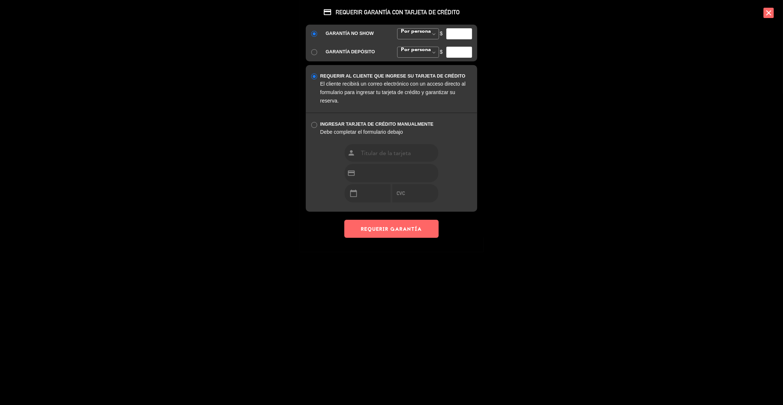
click at [458, 30] on input "number" at bounding box center [459, 33] width 26 height 11
type input "35000"
click at [403, 235] on button "REQUERIR GARANTÍA" at bounding box center [391, 229] width 94 height 18
